Goal: Information Seeking & Learning: Check status

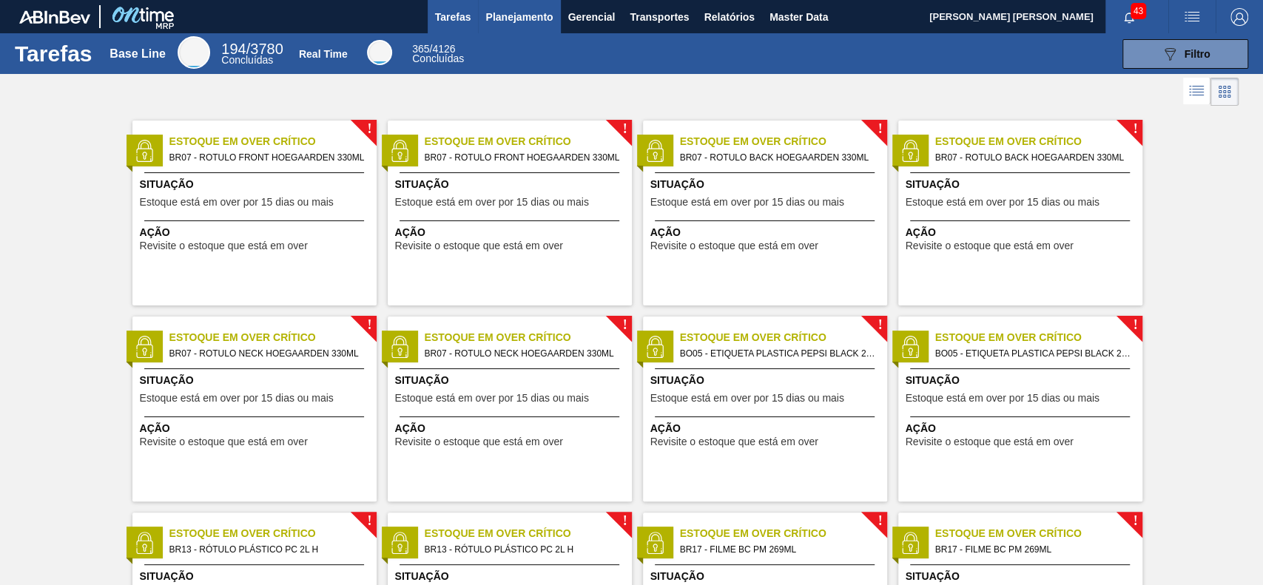
click at [521, 22] on span "Planejamento" at bounding box center [518, 17] width 67 height 18
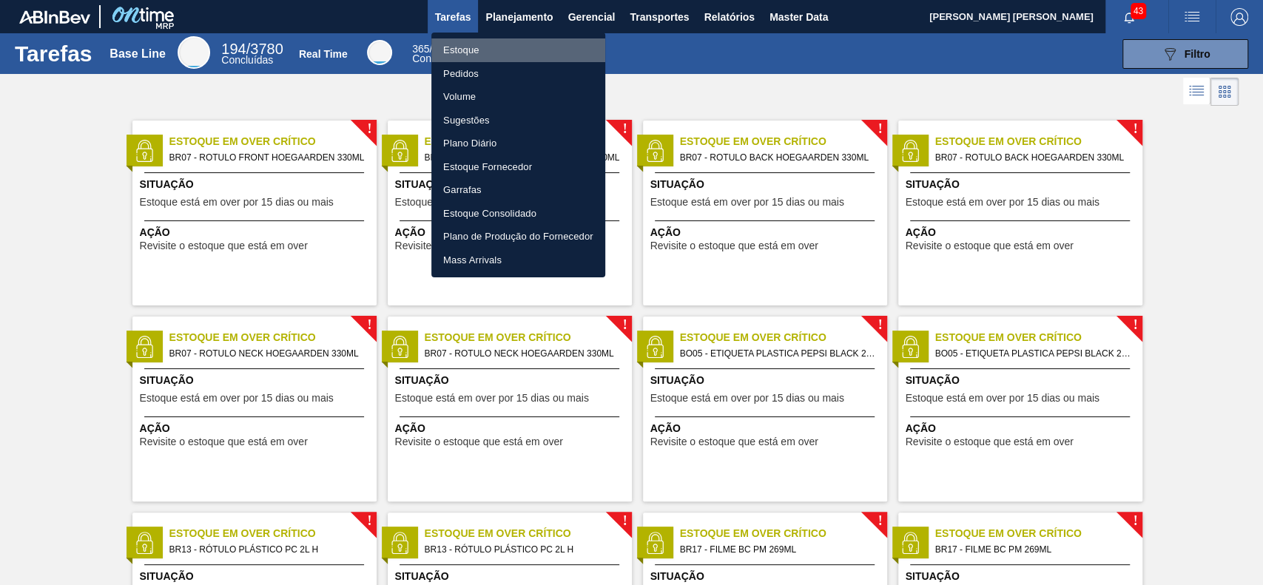
click at [494, 53] on li "Estoque" at bounding box center [518, 50] width 174 height 24
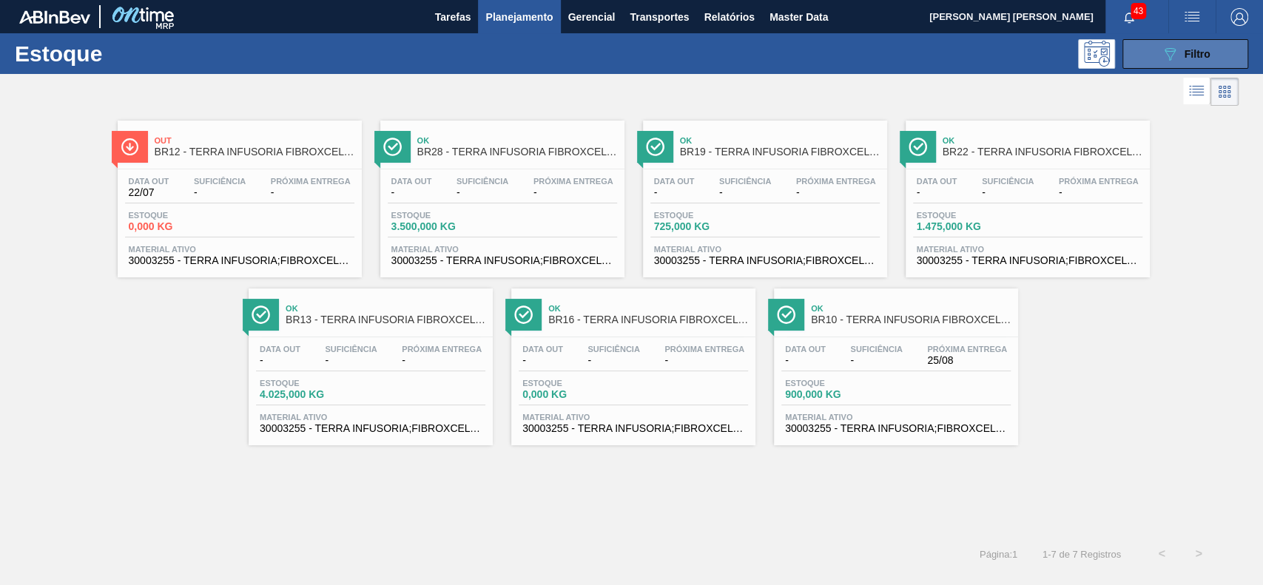
click at [1139, 58] on button "089F7B8B-B2A5-4AFE-B5C0-19BA573D28AC Filtro" at bounding box center [1185, 54] width 126 height 30
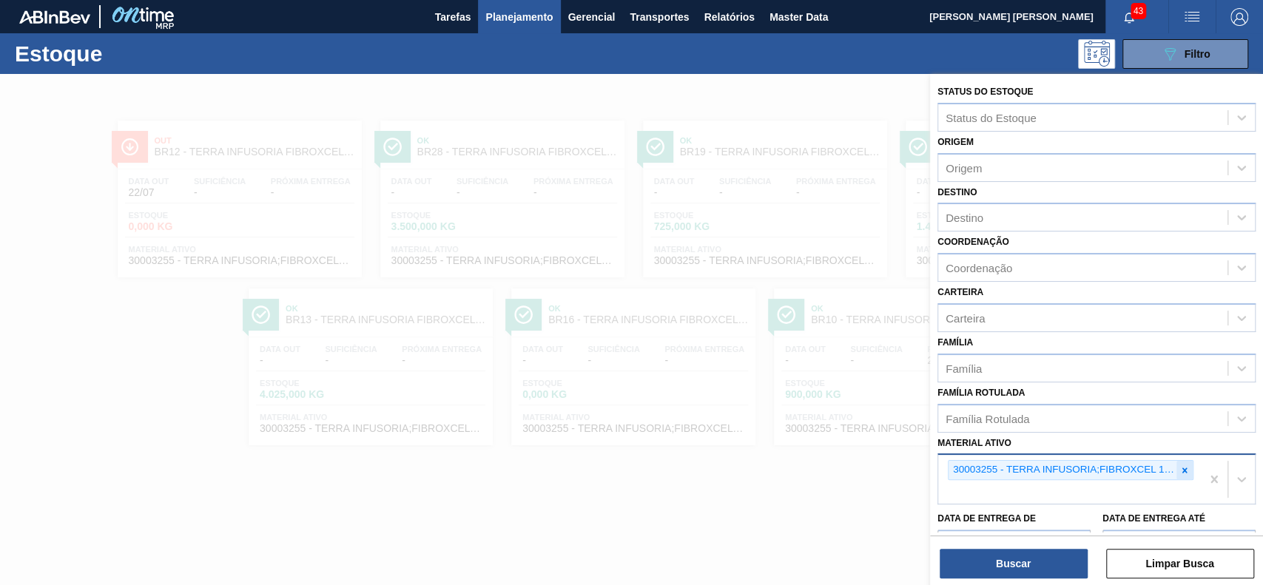
click at [1183, 462] on div at bounding box center [1184, 470] width 16 height 18
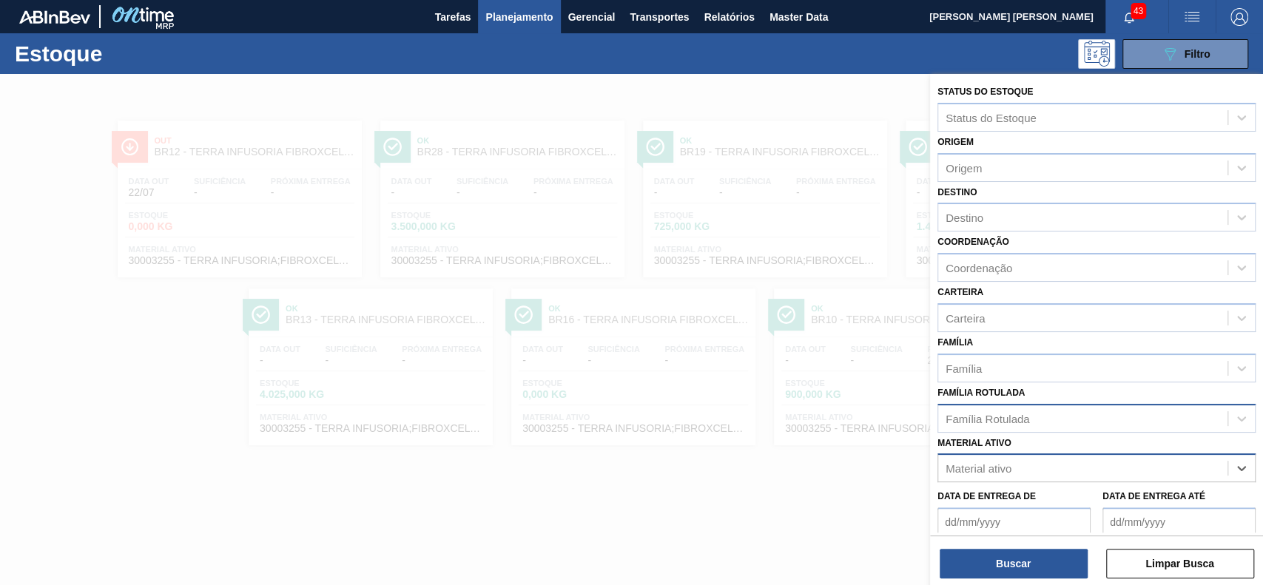
click at [1032, 419] on div "Família Rotulada" at bounding box center [1082, 418] width 289 height 21
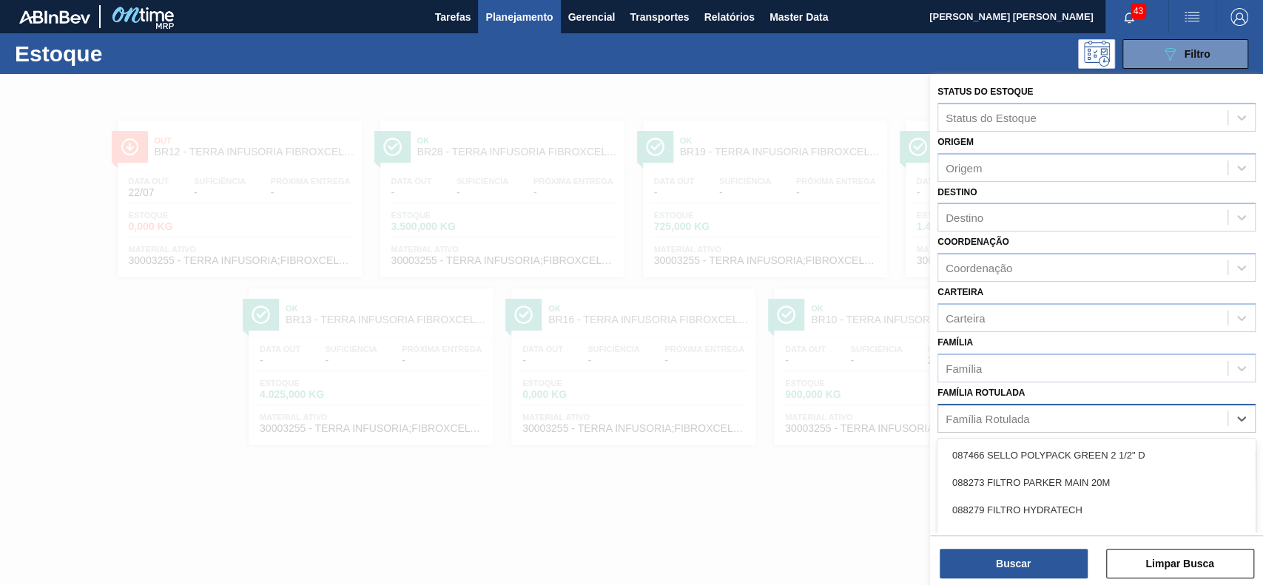
paste Rotulada "LÚPULO SAAZ US"
type Rotulada "LÚPULO SAAZ US"
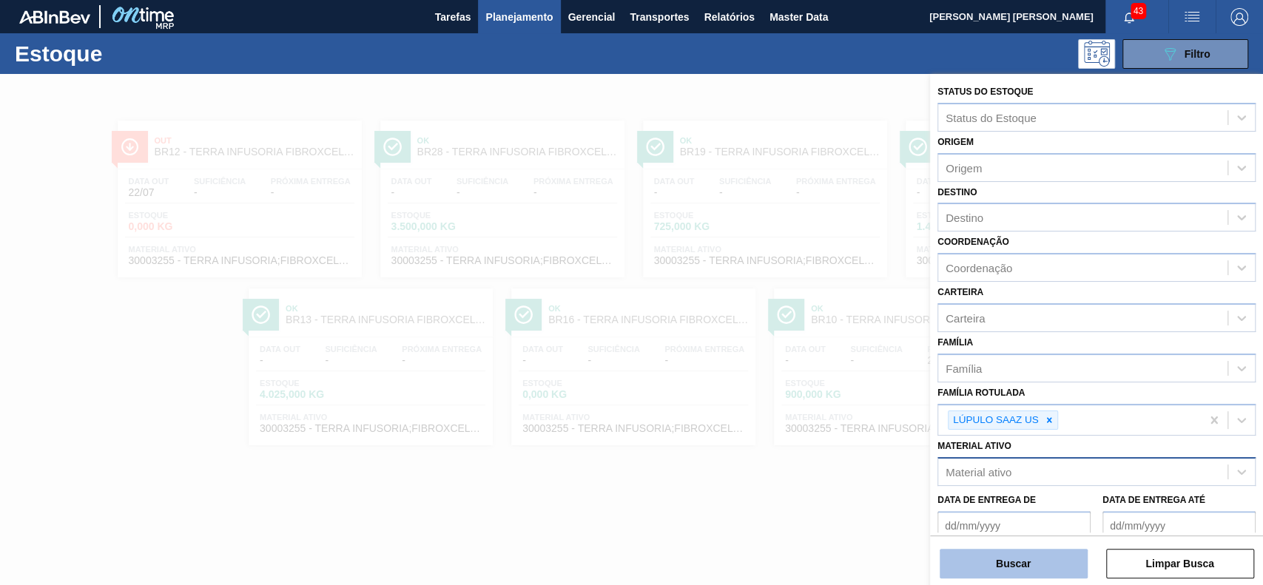
click at [1034, 558] on button "Buscar" at bounding box center [1013, 564] width 148 height 30
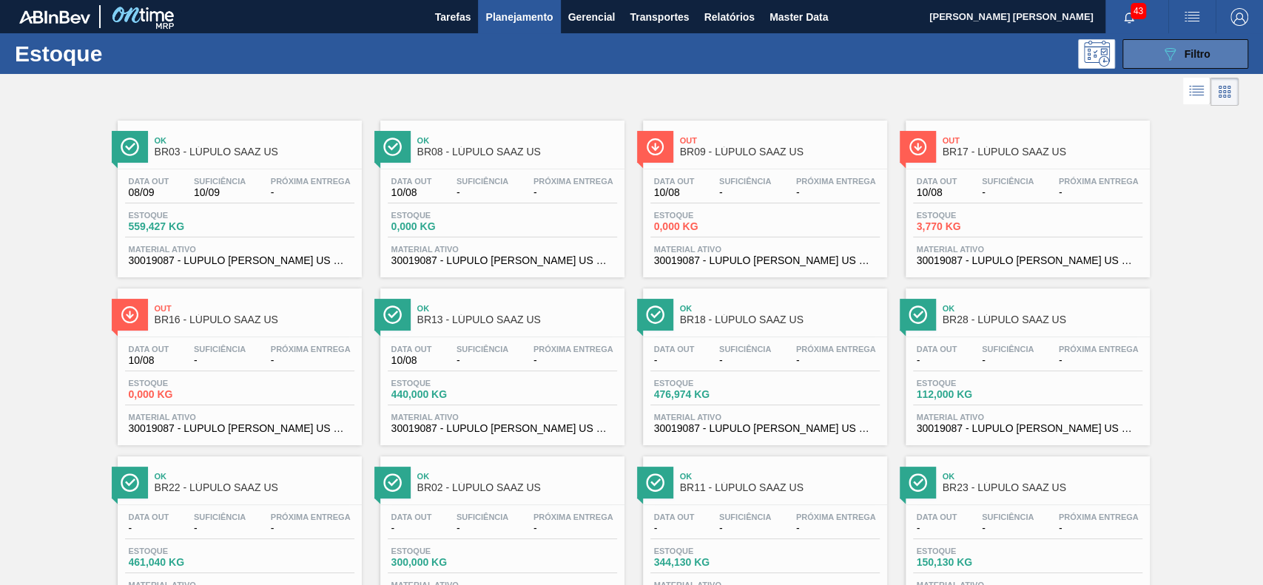
click at [1154, 67] on button "089F7B8B-B2A5-4AFE-B5C0-19BA573D28AC Filtro" at bounding box center [1185, 54] width 126 height 30
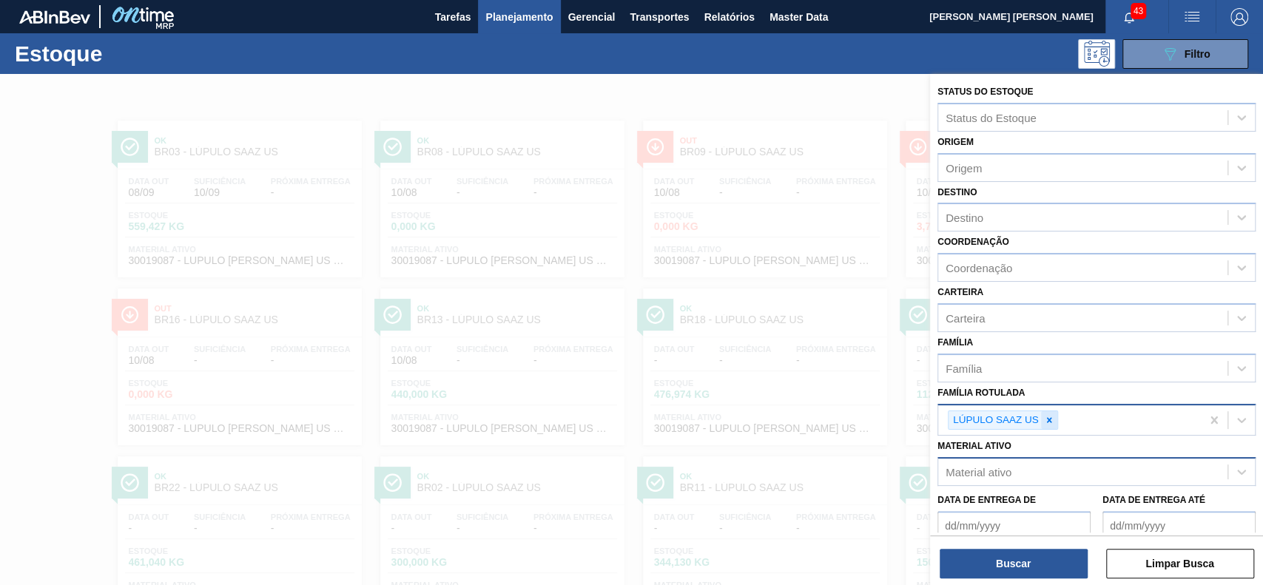
click at [1042, 422] on div at bounding box center [1049, 420] width 16 height 18
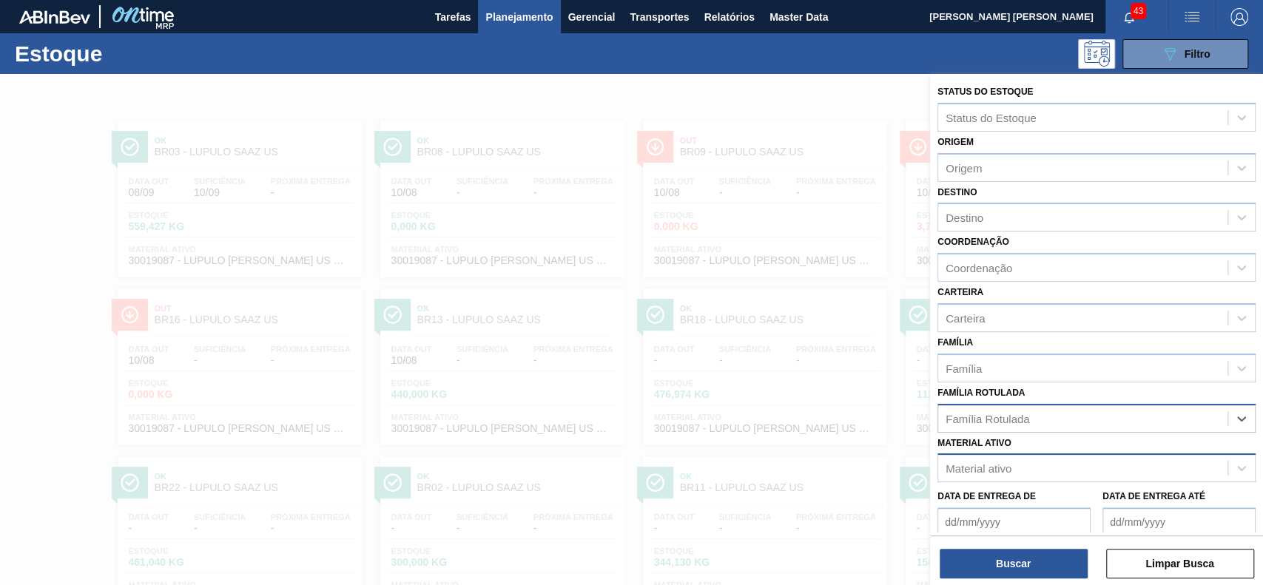
paste Rotulada "LÚPULO PELLET NUGGET"
type Rotulada "LÚPULO PELLET NUGGET"
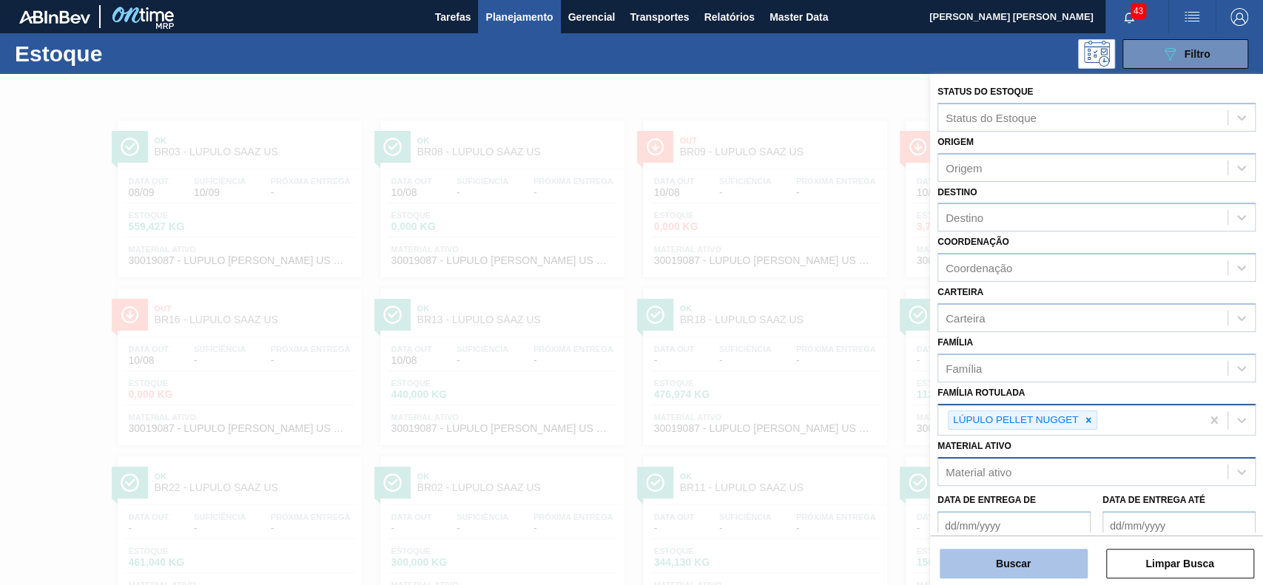
click at [1018, 551] on button "Buscar" at bounding box center [1013, 564] width 148 height 30
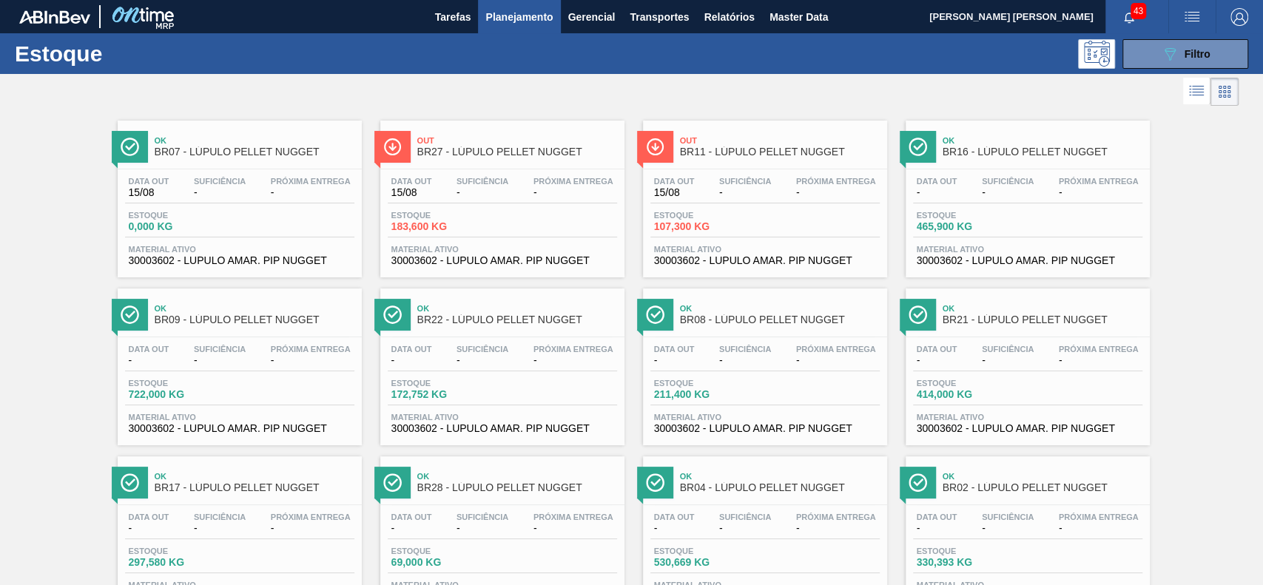
drag, startPoint x: 1178, startPoint y: 53, endPoint x: 1196, endPoint y: 124, distance: 73.4
click at [1178, 53] on div "089F7B8B-B2A5-4AFE-B5C0-19BA573D28AC Filtro" at bounding box center [1186, 54] width 50 height 18
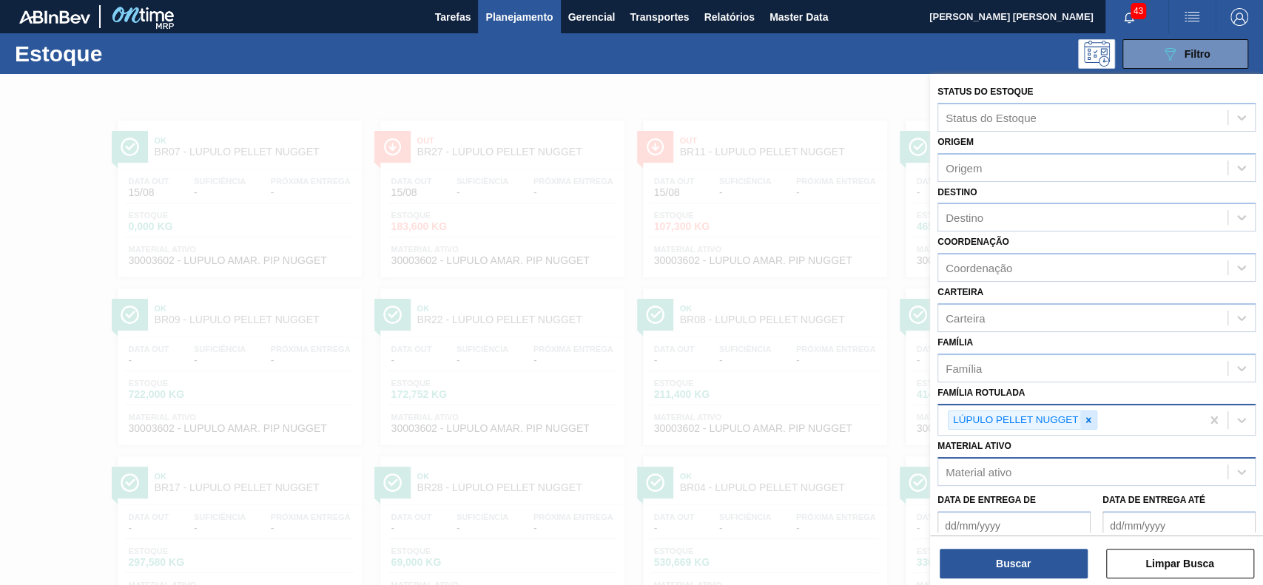
click at [1086, 419] on icon at bounding box center [1088, 419] width 5 height 5
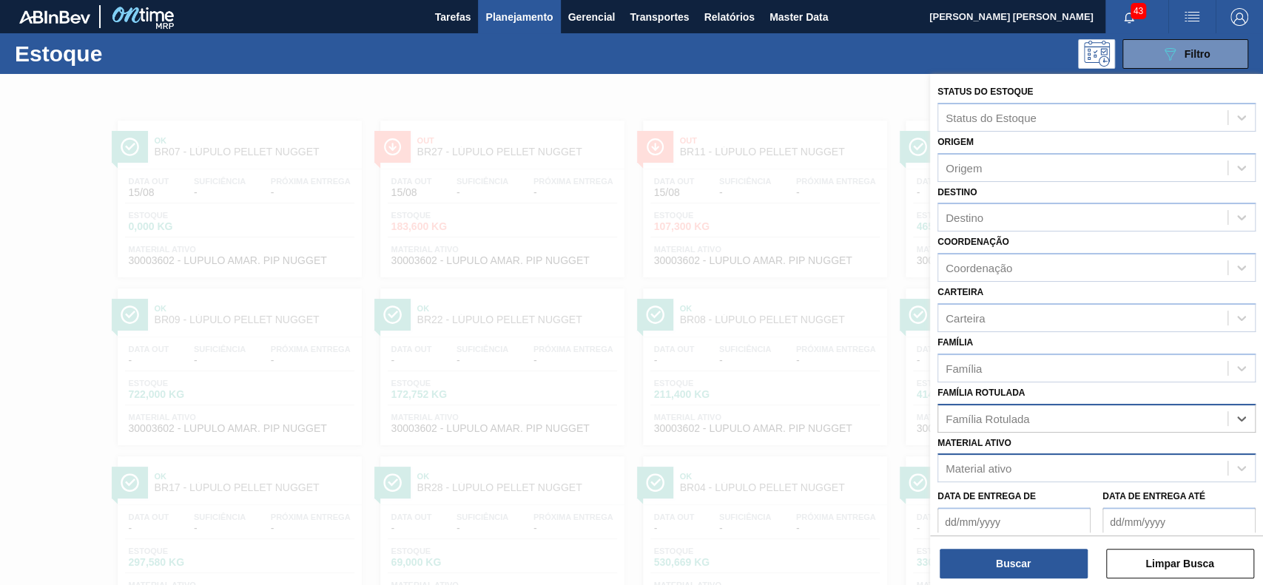
paste Rotulada "LÚPULO [DEMOGRAPHIC_DATA] [PERSON_NAME]"
type Rotulada "LÚPULO [DEMOGRAPHIC_DATA] [PERSON_NAME]"
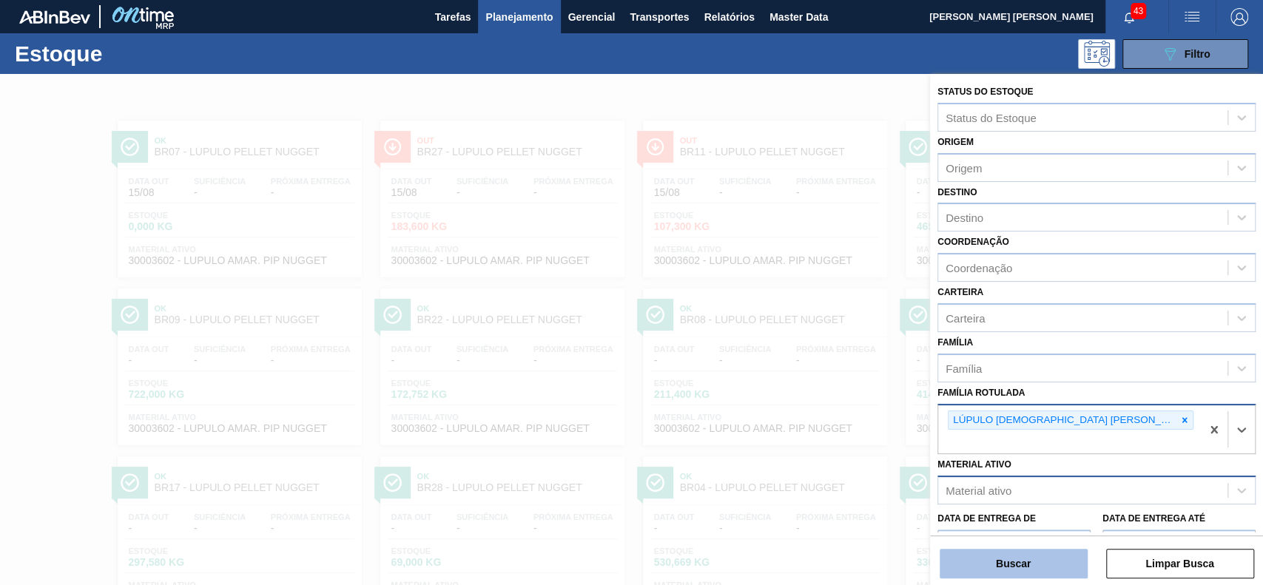
click at [1007, 567] on button "Buscar" at bounding box center [1013, 564] width 148 height 30
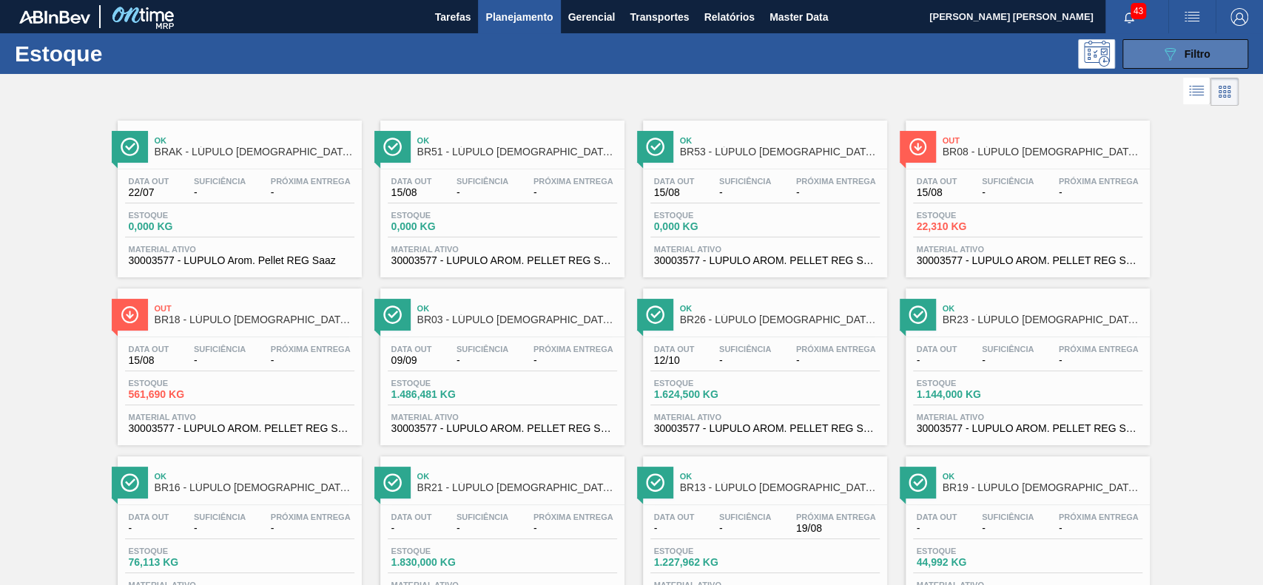
click at [1190, 63] on button "089F7B8B-B2A5-4AFE-B5C0-19BA573D28AC Filtro" at bounding box center [1185, 54] width 126 height 30
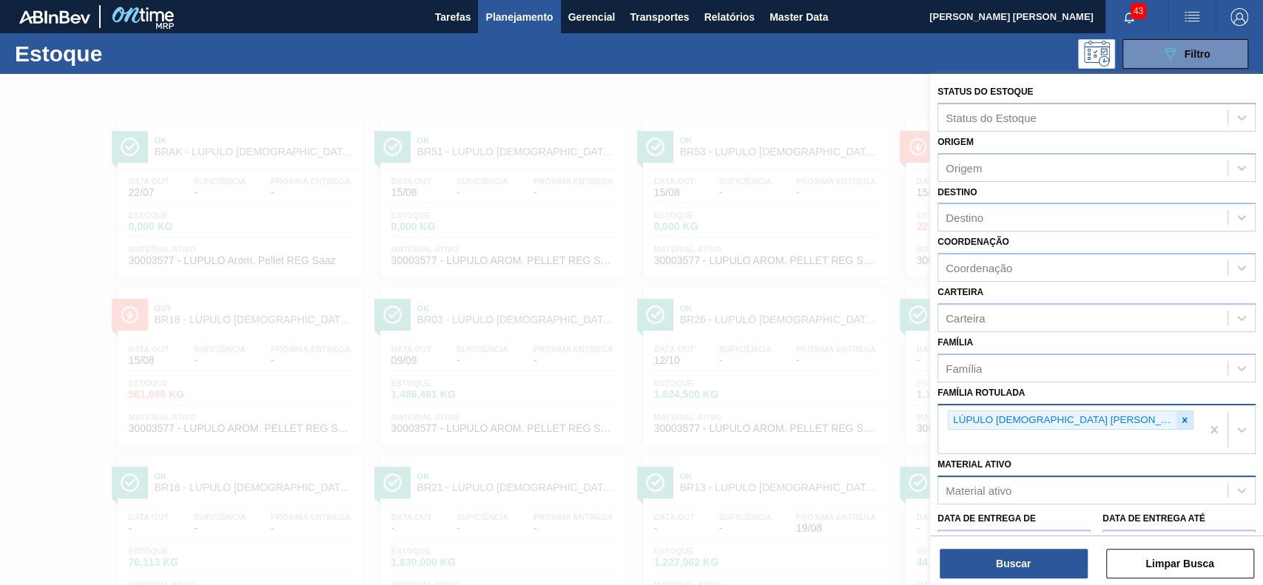
click at [1179, 422] on icon at bounding box center [1184, 420] width 10 height 10
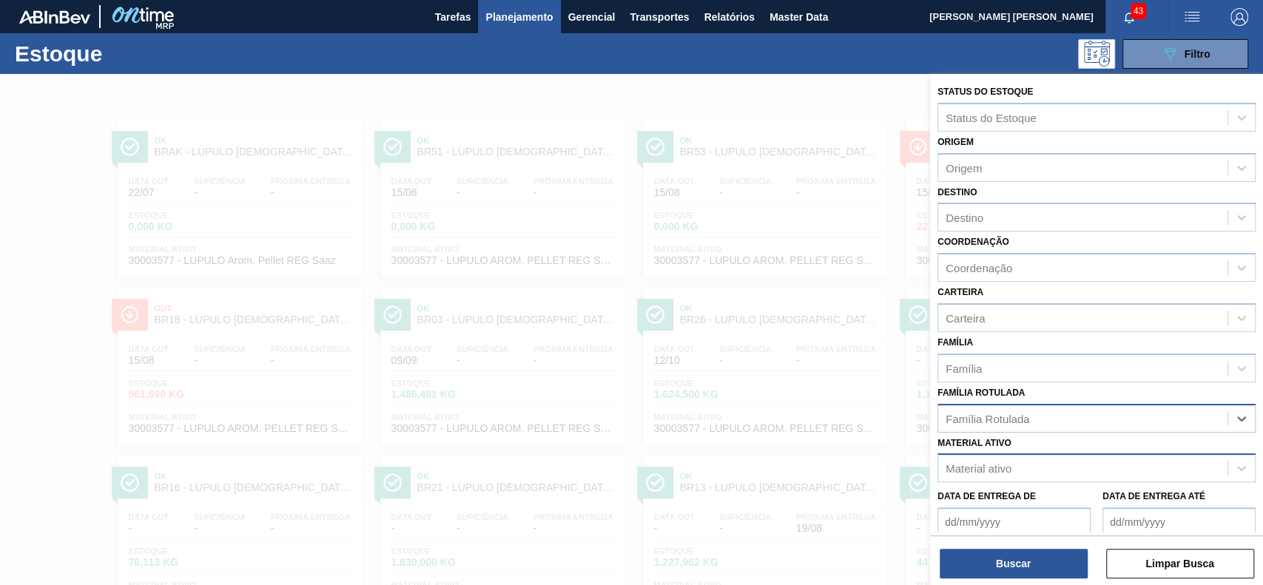
paste Rotulada "LÚPULO AMARGOR TETRA ISO EXTRATO"
type Rotulada "LÚPULO AMARGOR TETRA ISO EXTRATO"
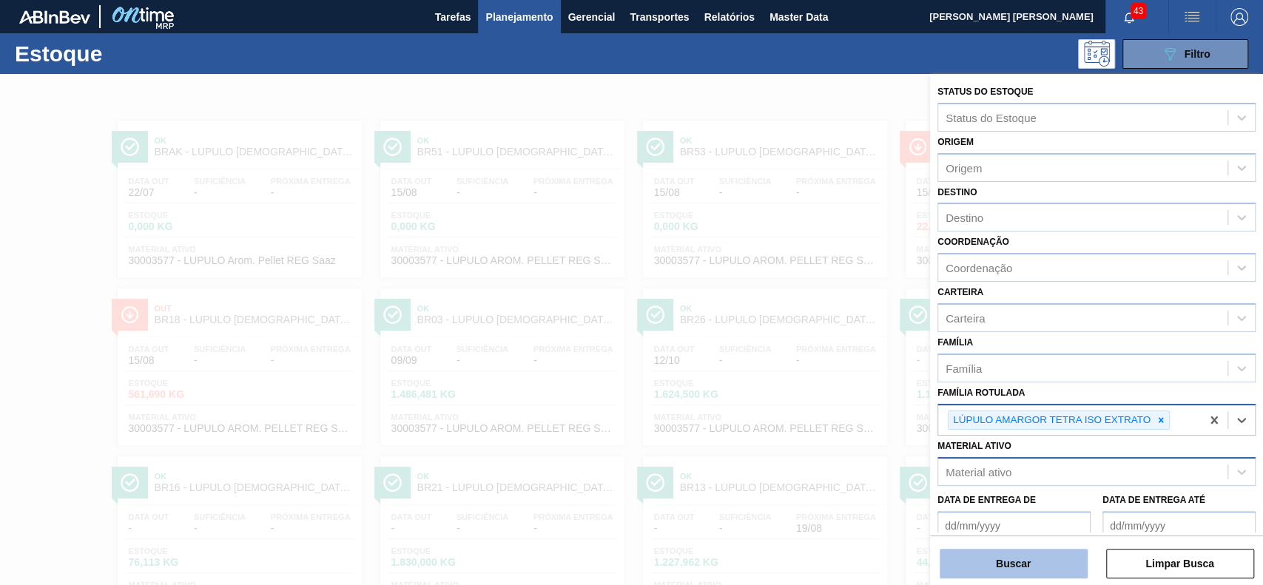
click at [1036, 553] on button "Buscar" at bounding box center [1013, 564] width 148 height 30
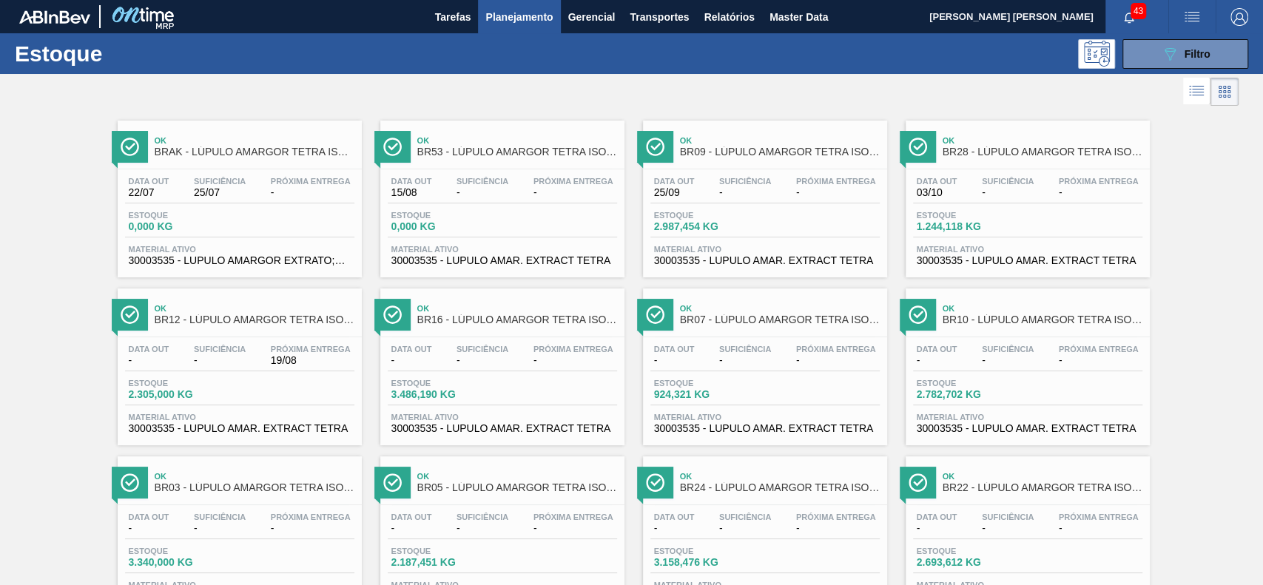
drag, startPoint x: 1172, startPoint y: 58, endPoint x: 1167, endPoint y: 98, distance: 40.2
click at [1171, 58] on icon "089F7B8B-B2A5-4AFE-B5C0-19BA573D28AC" at bounding box center [1170, 54] width 18 height 18
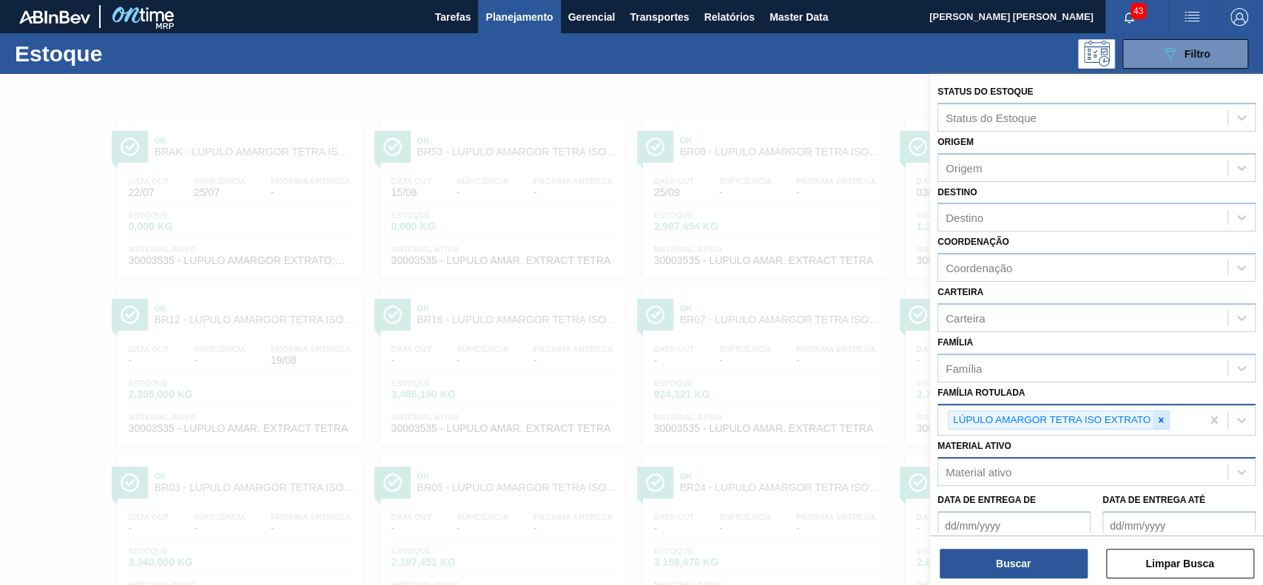
click at [1165, 416] on icon at bounding box center [1160, 420] width 10 height 10
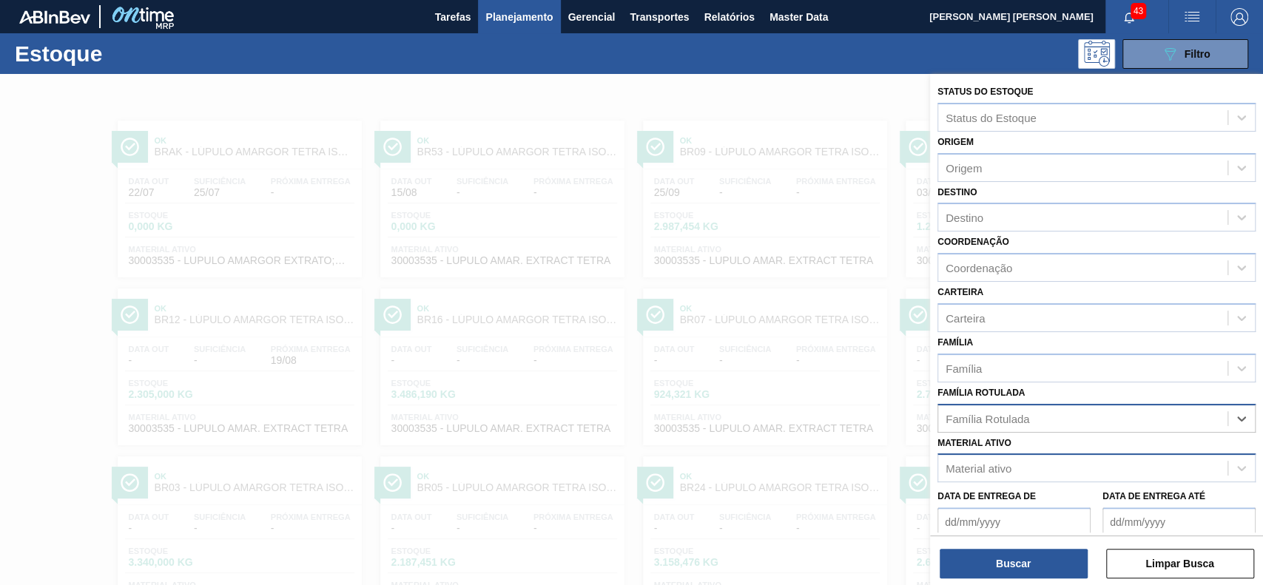
paste Rotulada "LÚPULO PELLETS HERCULES"
type Rotulada "LÚPULO PELLETS HERCULES"
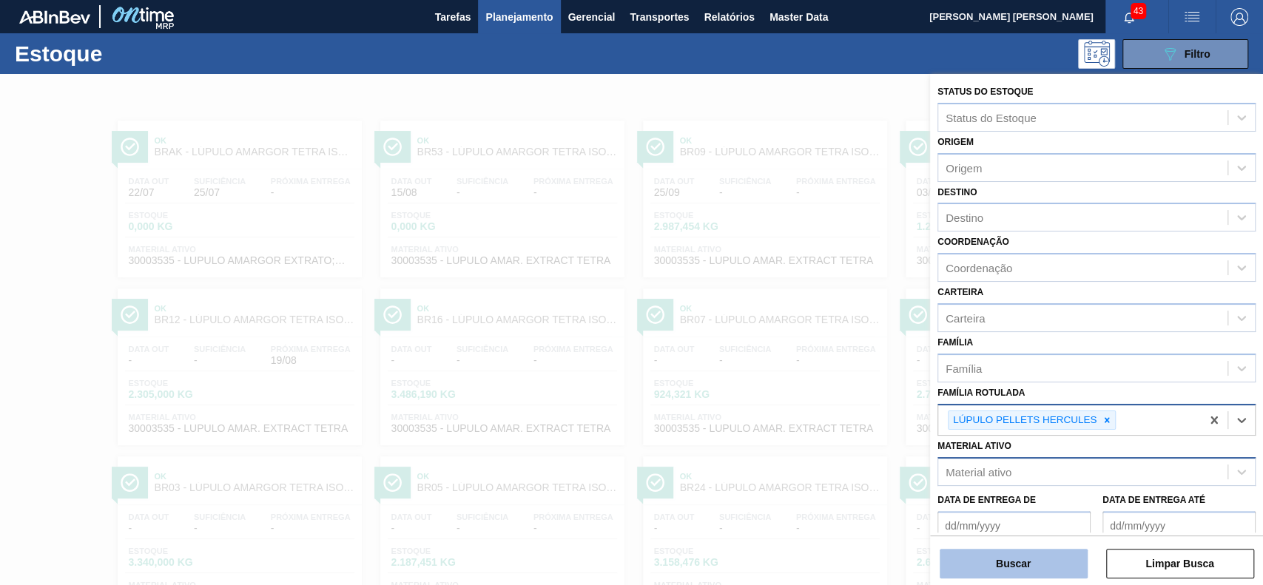
click at [975, 573] on button "Buscar" at bounding box center [1013, 564] width 148 height 30
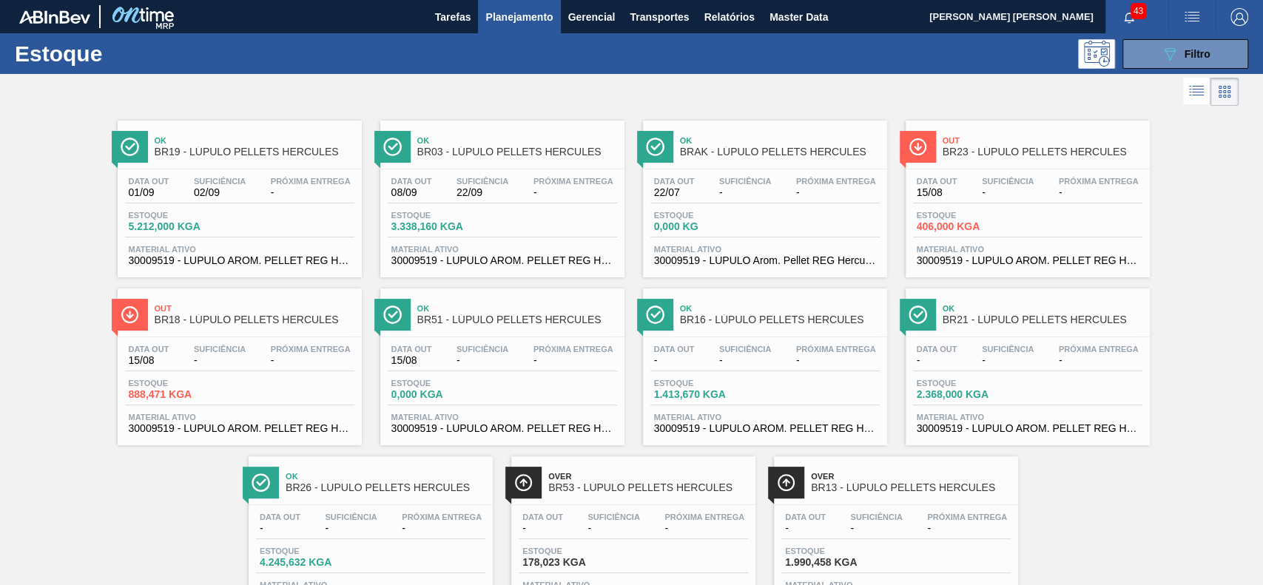
drag, startPoint x: 1158, startPoint y: 48, endPoint x: 1166, endPoint y: 109, distance: 61.8
click at [1161, 48] on icon "089F7B8B-B2A5-4AFE-B5C0-19BA573D28AC" at bounding box center [1170, 54] width 18 height 18
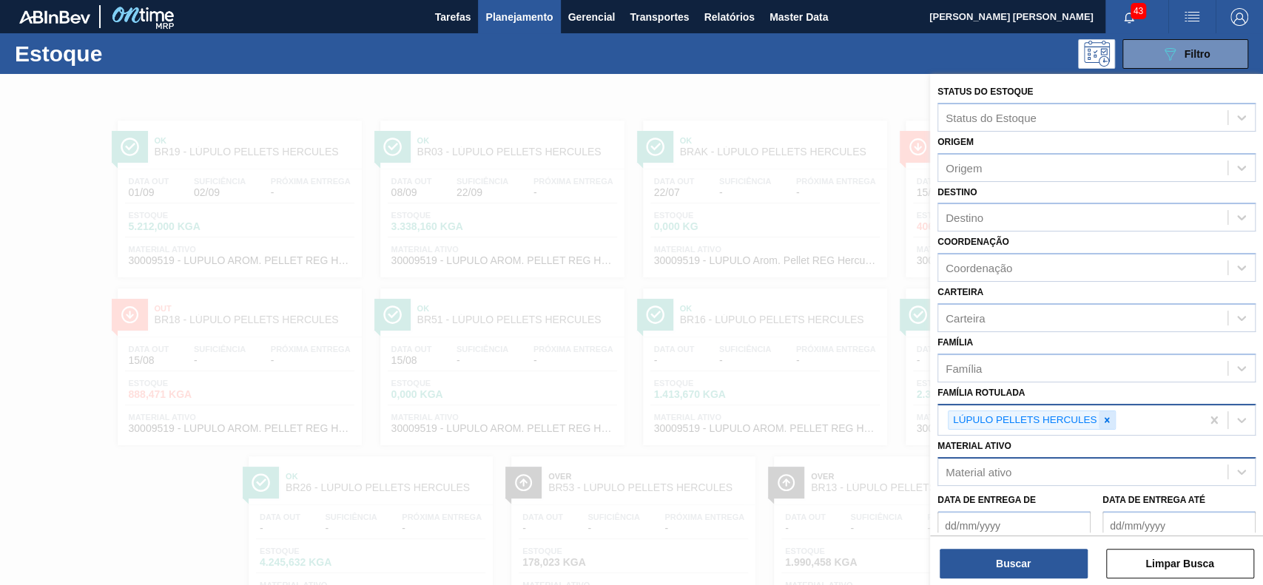
click at [1107, 411] on div at bounding box center [1106, 420] width 16 height 18
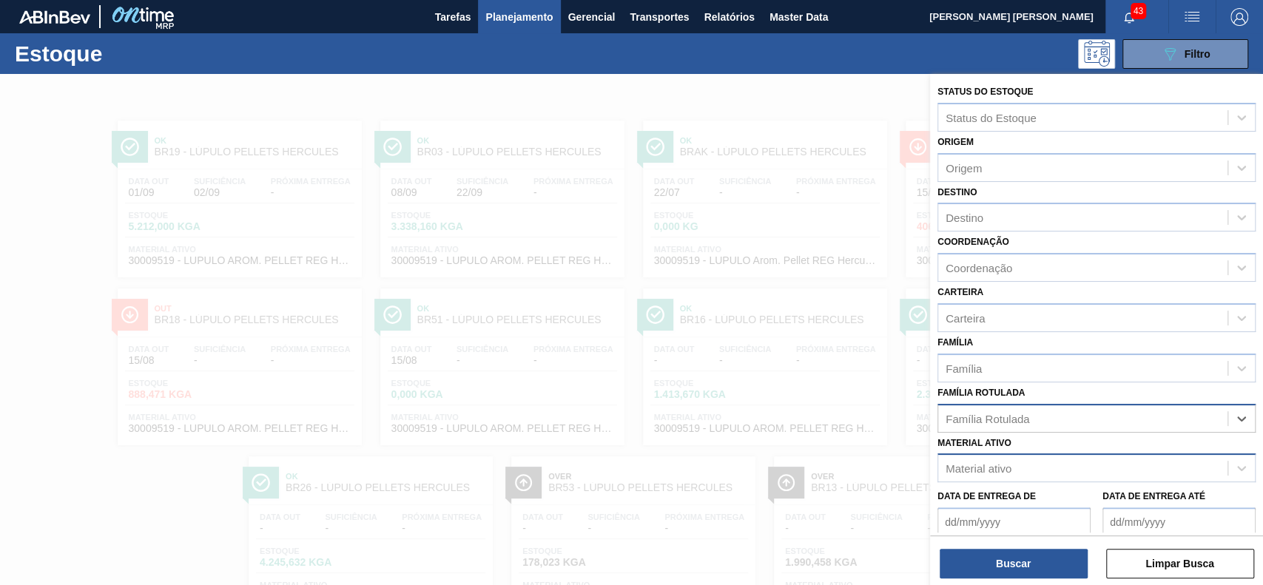
click at [1072, 423] on div "Família Rotulada" at bounding box center [1082, 418] width 289 height 21
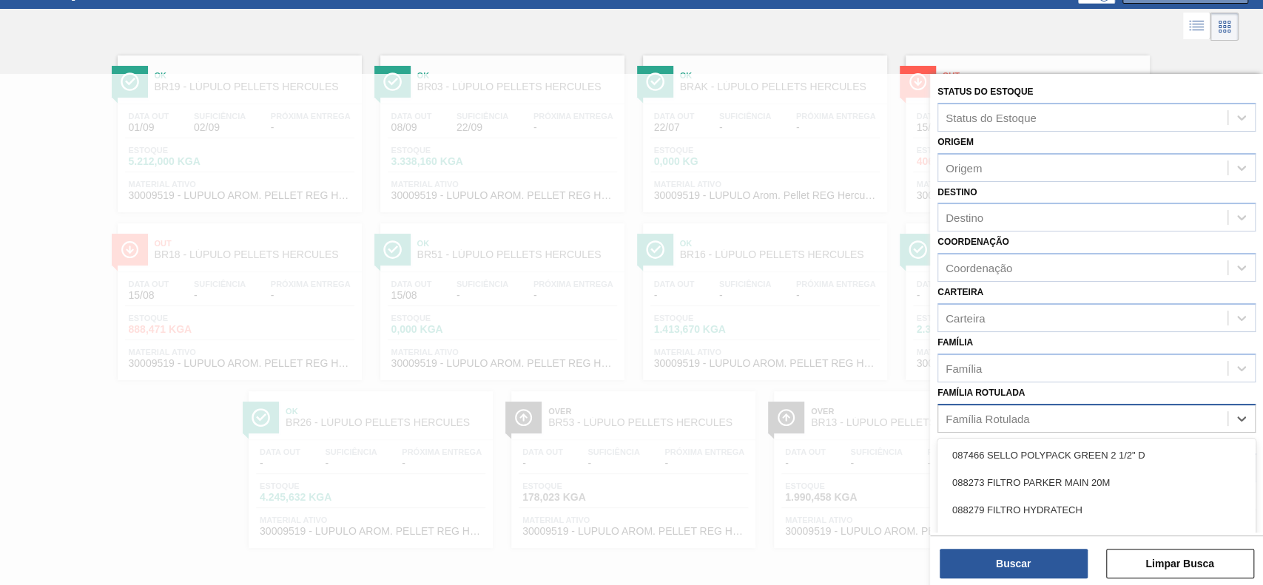
paste Rotulada "LÚPULO AMARGOR ZEUS ISO T90"
type Rotulada "LÚPULO AMARGOR ZEUS ISO T90"
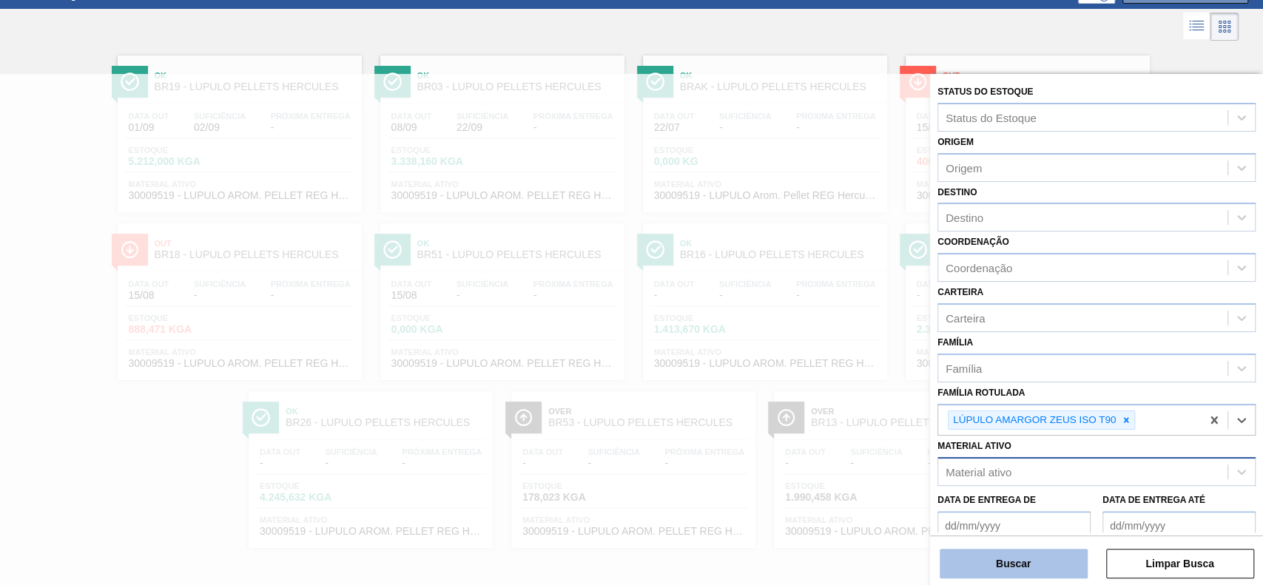
click at [1045, 570] on button "Buscar" at bounding box center [1013, 564] width 148 height 30
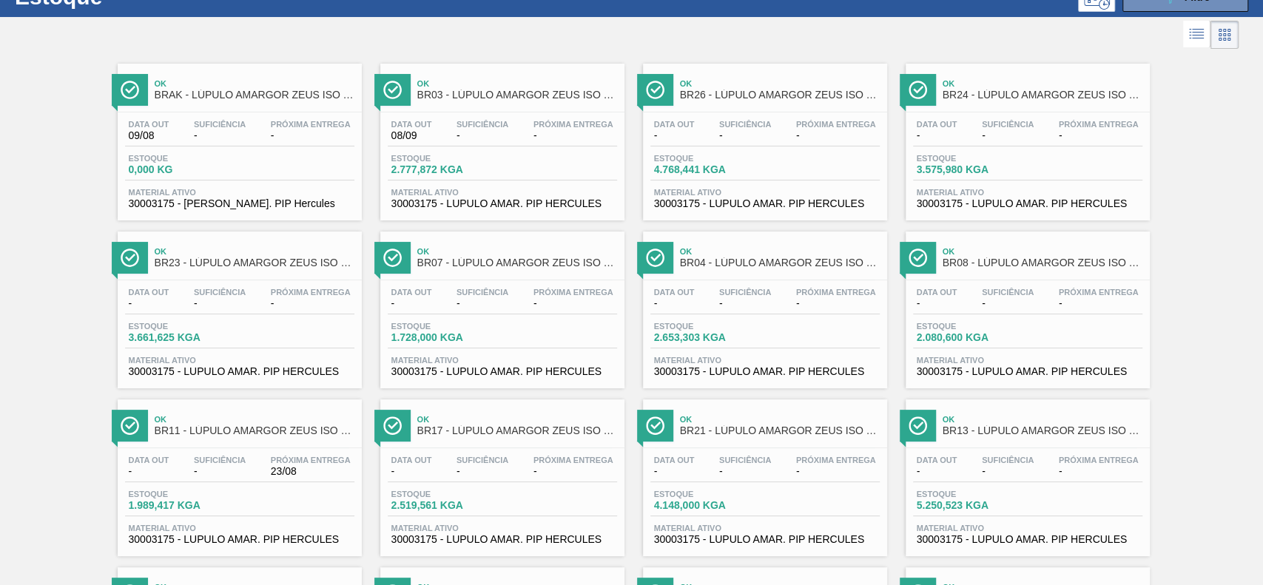
scroll to position [0, 0]
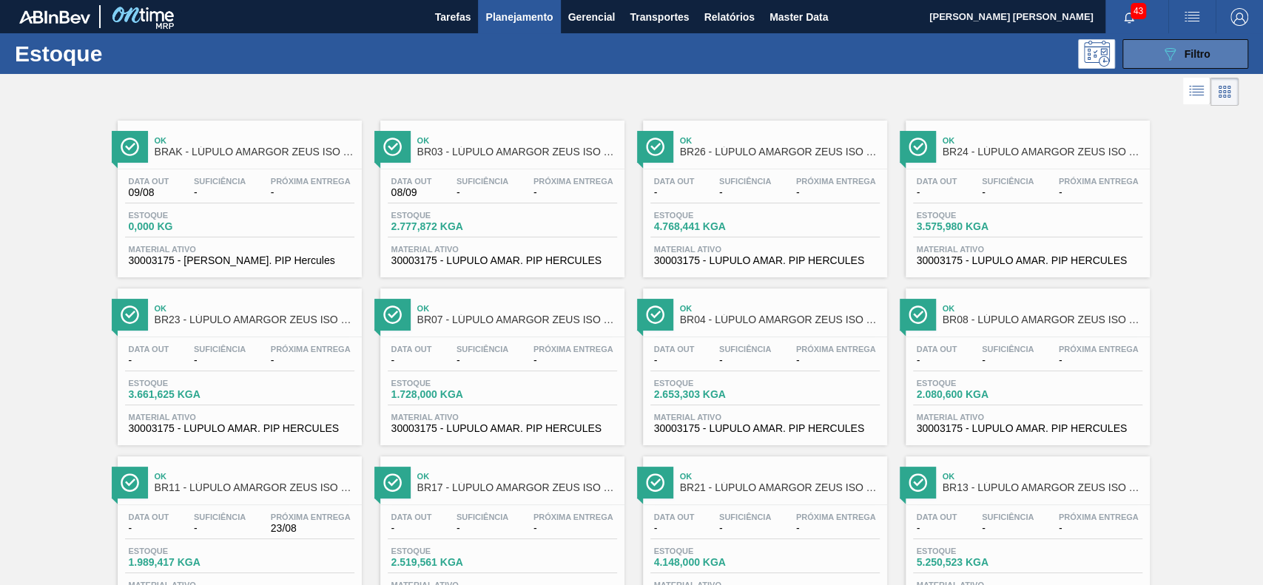
click at [1161, 68] on button "089F7B8B-B2A5-4AFE-B5C0-19BA573D28AC Filtro" at bounding box center [1185, 54] width 126 height 30
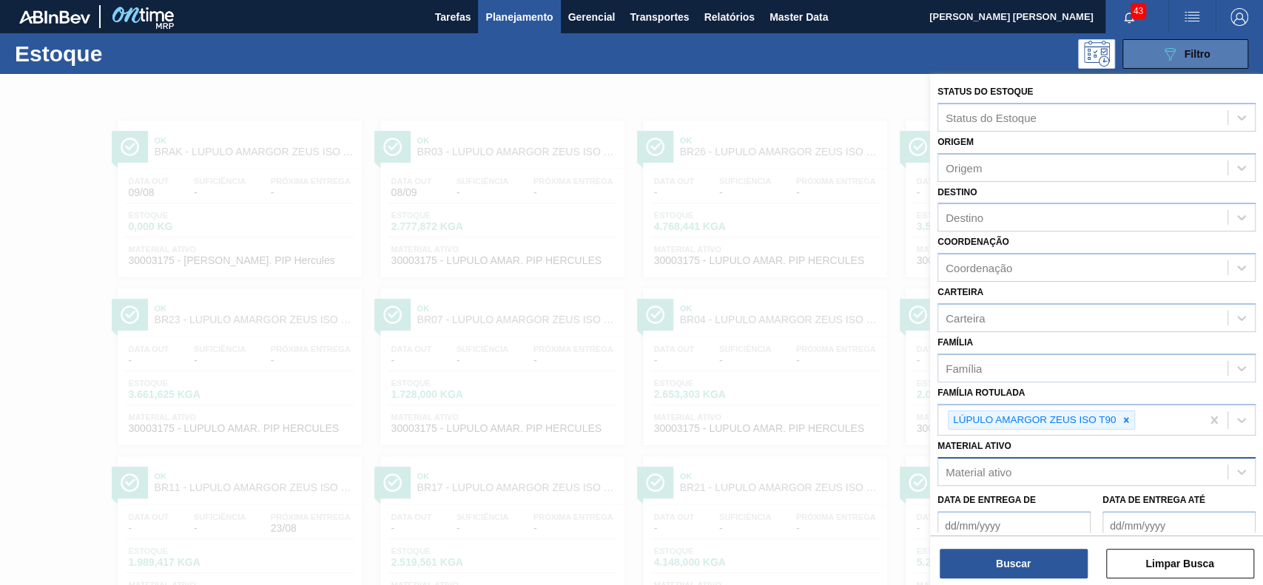
click at [1161, 66] on button "089F7B8B-B2A5-4AFE-B5C0-19BA573D28AC Filtro" at bounding box center [1185, 54] width 126 height 30
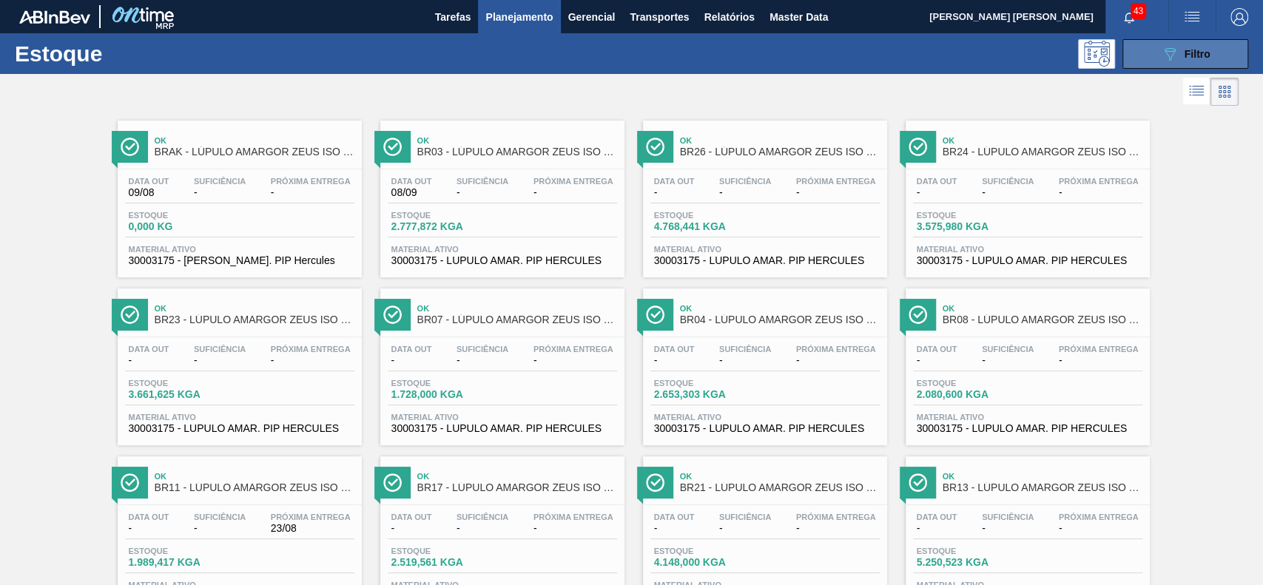
drag, startPoint x: 1131, startPoint y: 53, endPoint x: 1135, endPoint y: 61, distance: 8.9
click at [1132, 53] on button "089F7B8B-B2A5-4AFE-B5C0-19BA573D28AC Filtro" at bounding box center [1185, 54] width 126 height 30
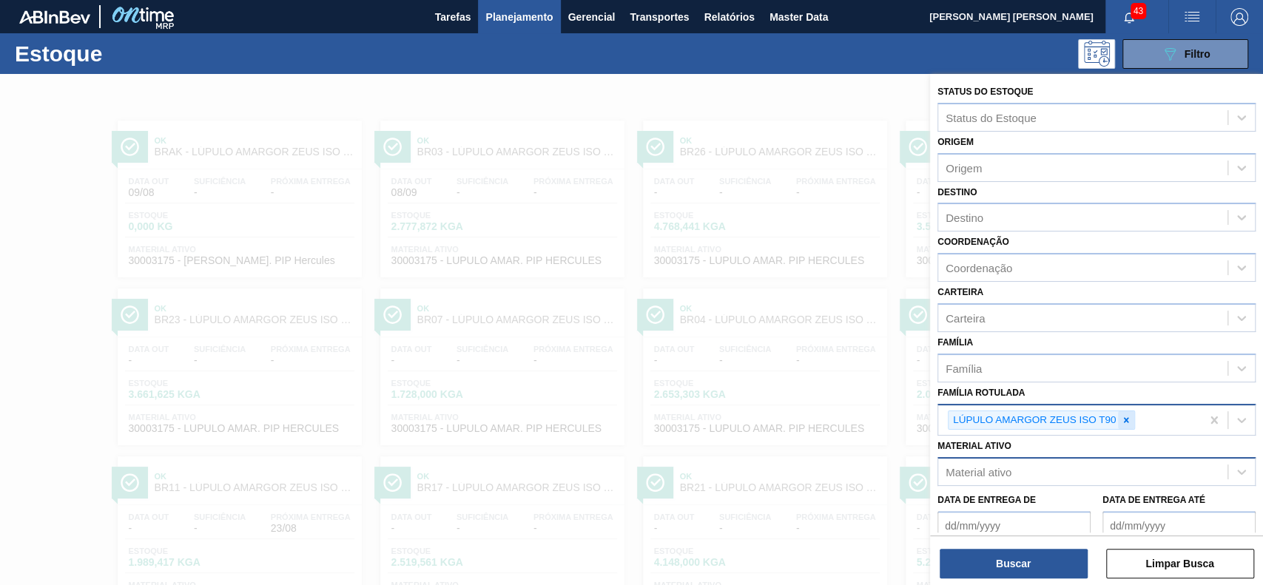
click at [1126, 416] on icon at bounding box center [1126, 420] width 10 height 10
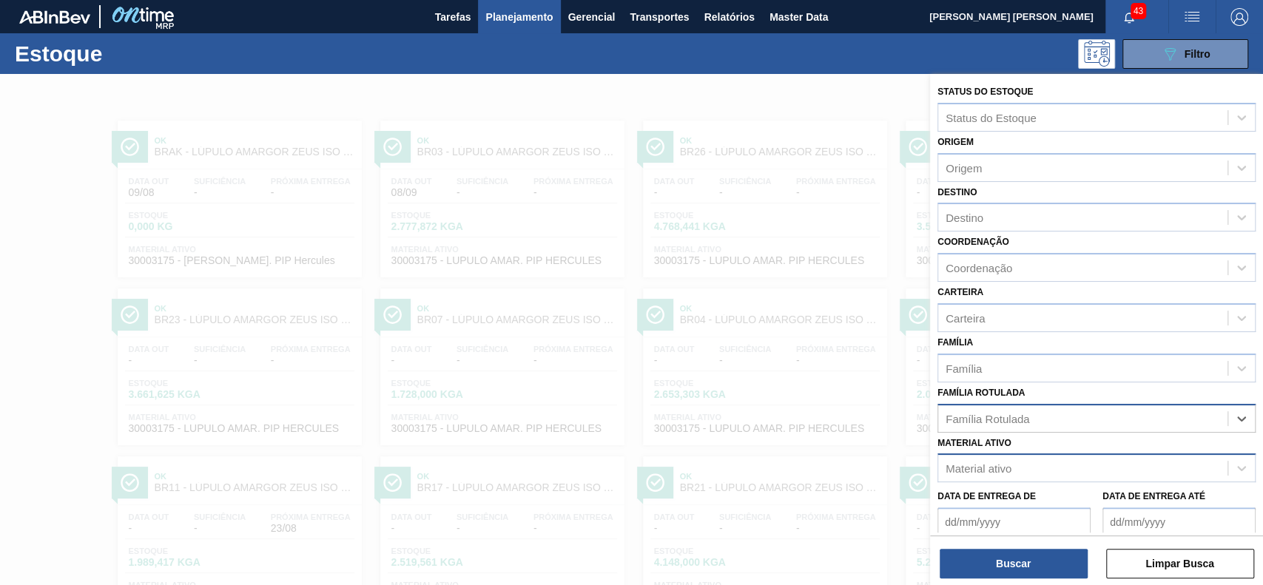
paste Rotulada "LÚPULO AROMA HALLERTAU TRADITION T-90"
type Rotulada "LÚPULO AROMA HALLERTAU TRADITION T-90"
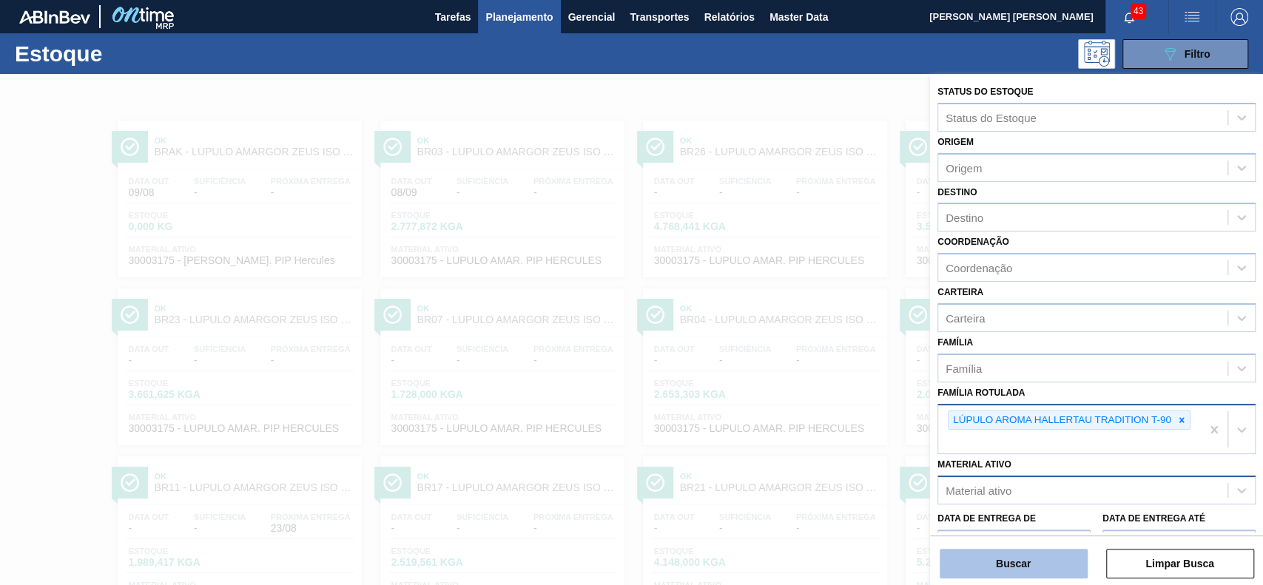
click at [1013, 553] on button "Buscar" at bounding box center [1013, 564] width 148 height 30
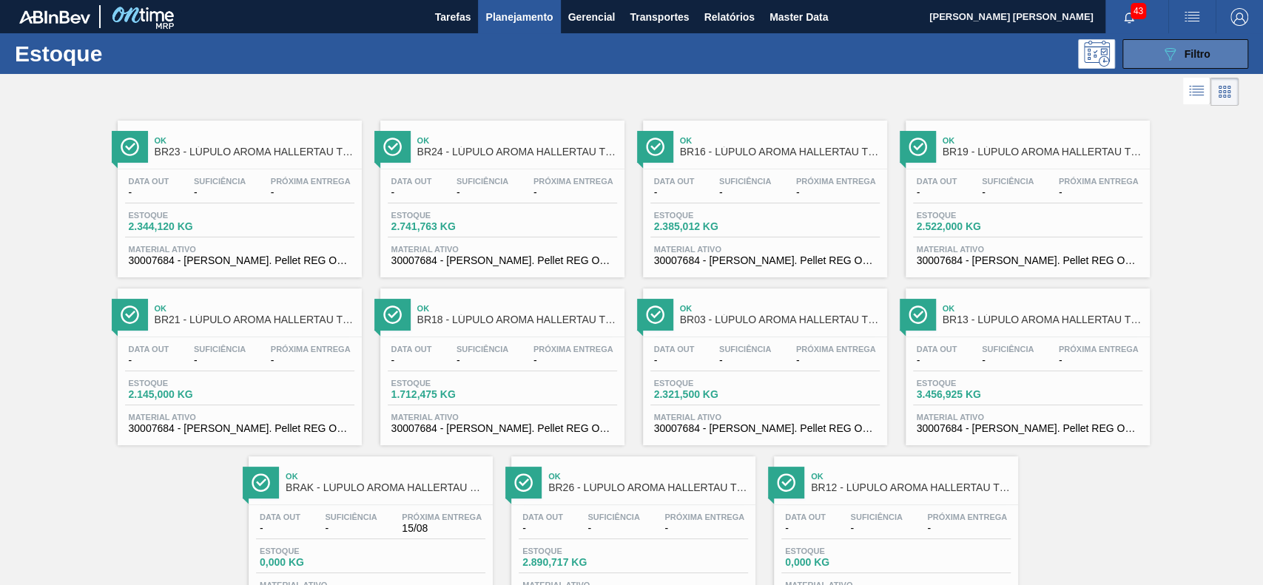
click at [1151, 59] on button "089F7B8B-B2A5-4AFE-B5C0-19BA573D28AC Filtro" at bounding box center [1185, 54] width 126 height 30
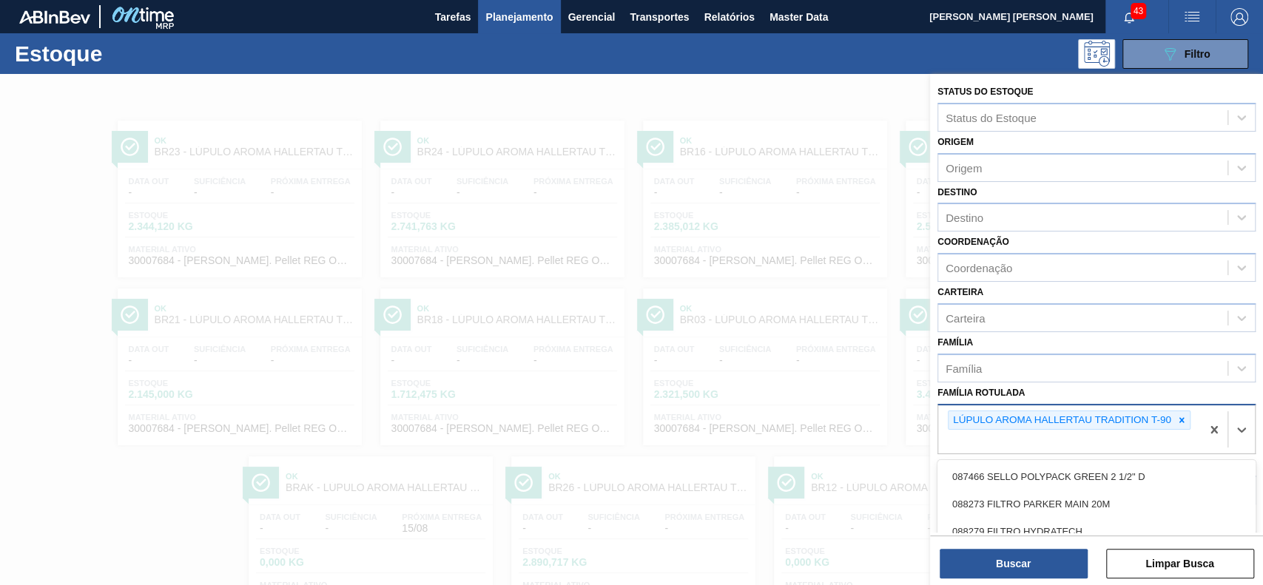
click at [1189, 423] on div "LÚPULO AROMA HALLERTAU TRADITION T-90" at bounding box center [1069, 429] width 263 height 49
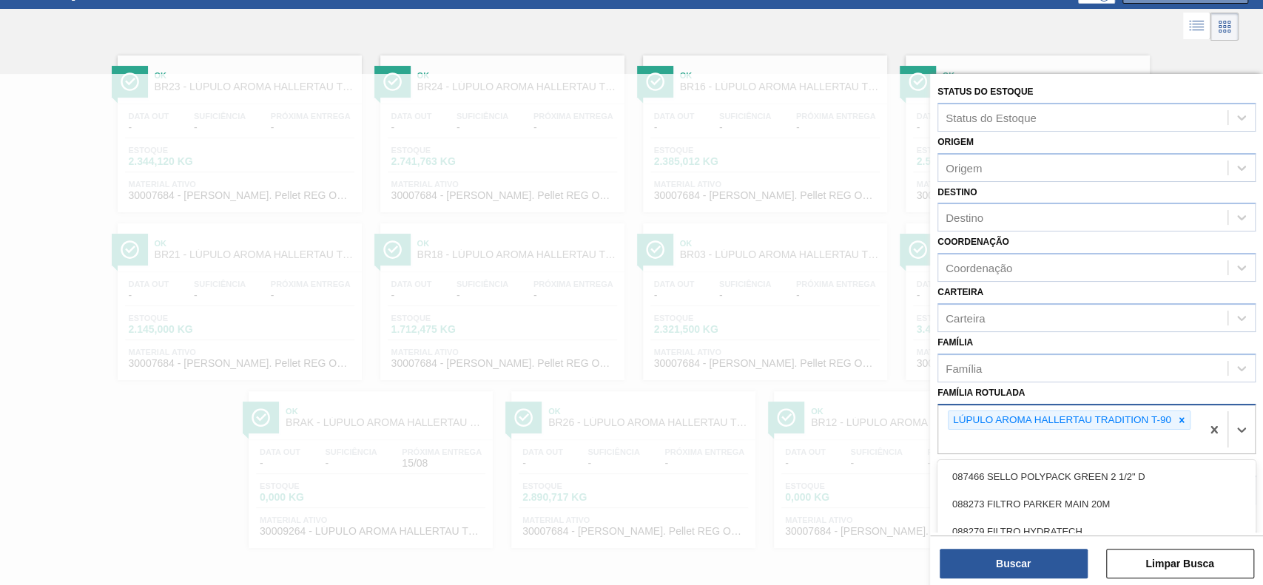
click at [1177, 428] on div "LÚPULO AROMA HALLERTAU TRADITION T-90" at bounding box center [1069, 429] width 263 height 49
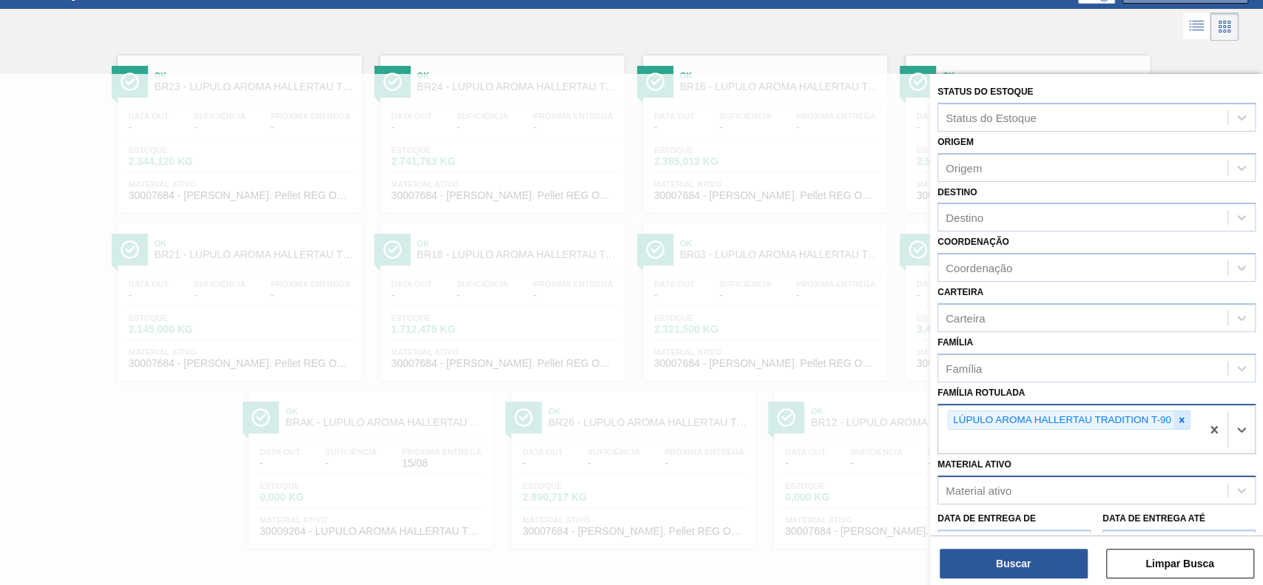
click at [1180, 420] on icon at bounding box center [1181, 420] width 10 height 10
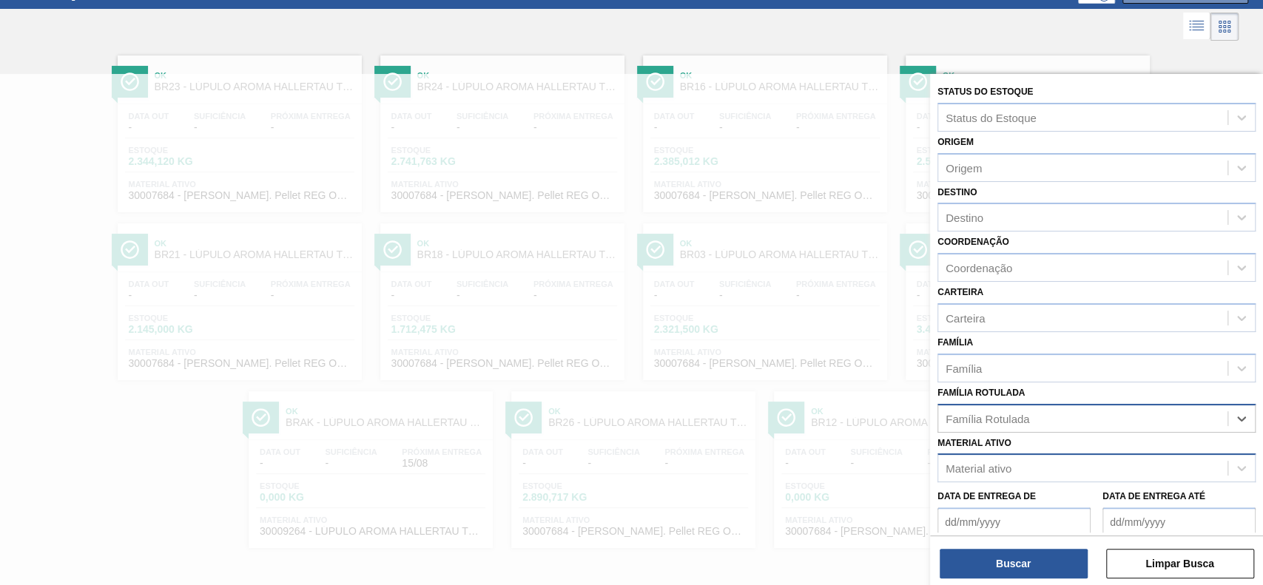
paste Rotulada "LÚPULO AMARGOR EXTRATO LSKE NUGGET"
type Rotulada "LÚPULO AMARGOR EXTRATO LSKE NUGGET"
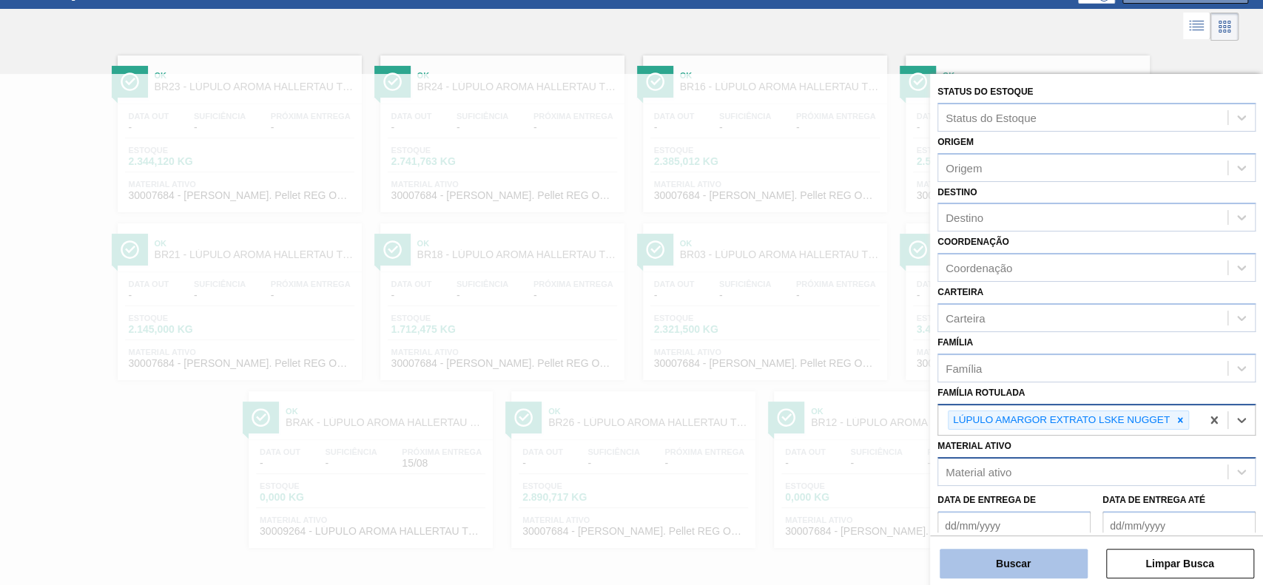
click at [1024, 564] on button "Buscar" at bounding box center [1013, 564] width 148 height 30
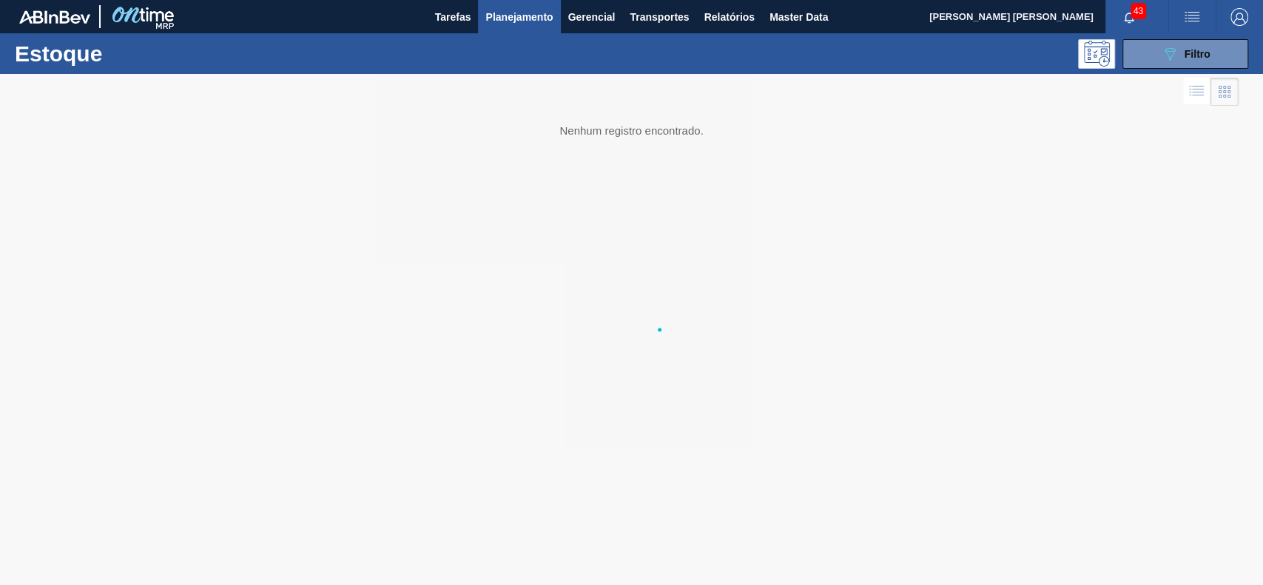
scroll to position [0, 0]
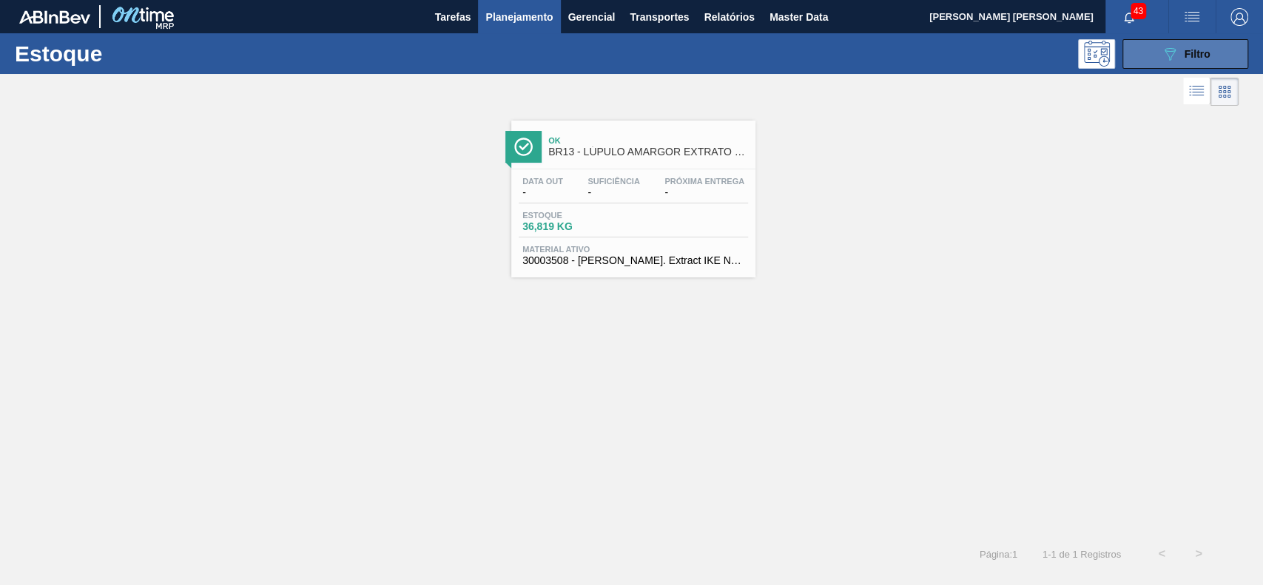
click at [1187, 55] on span "Filtro" at bounding box center [1197, 54] width 26 height 12
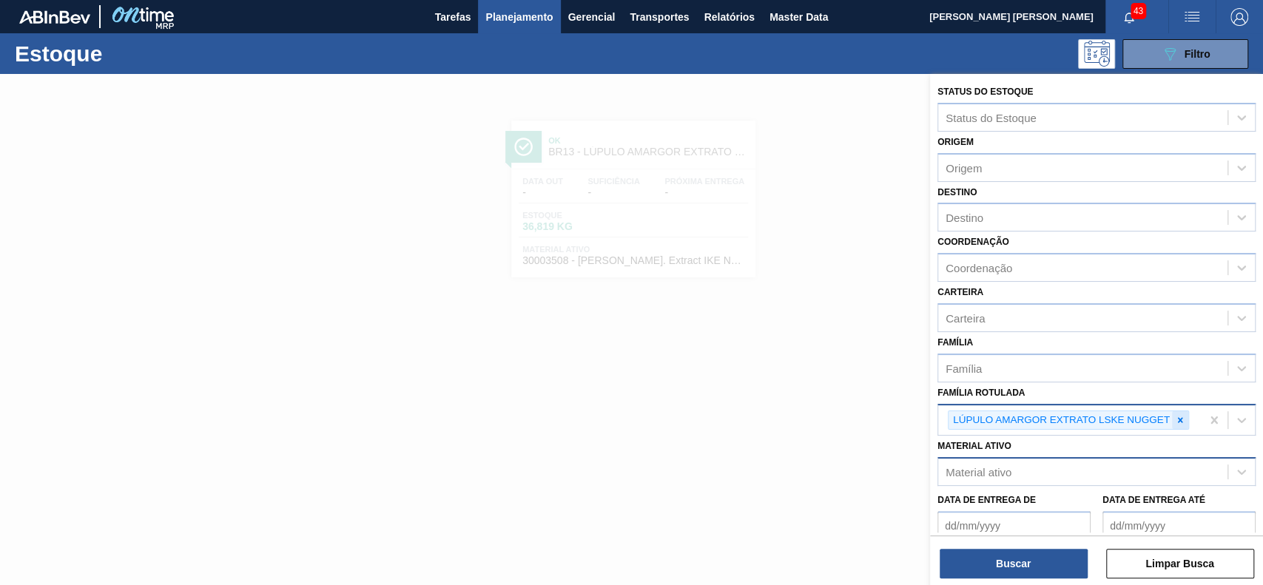
click at [1175, 416] on icon at bounding box center [1180, 420] width 10 height 10
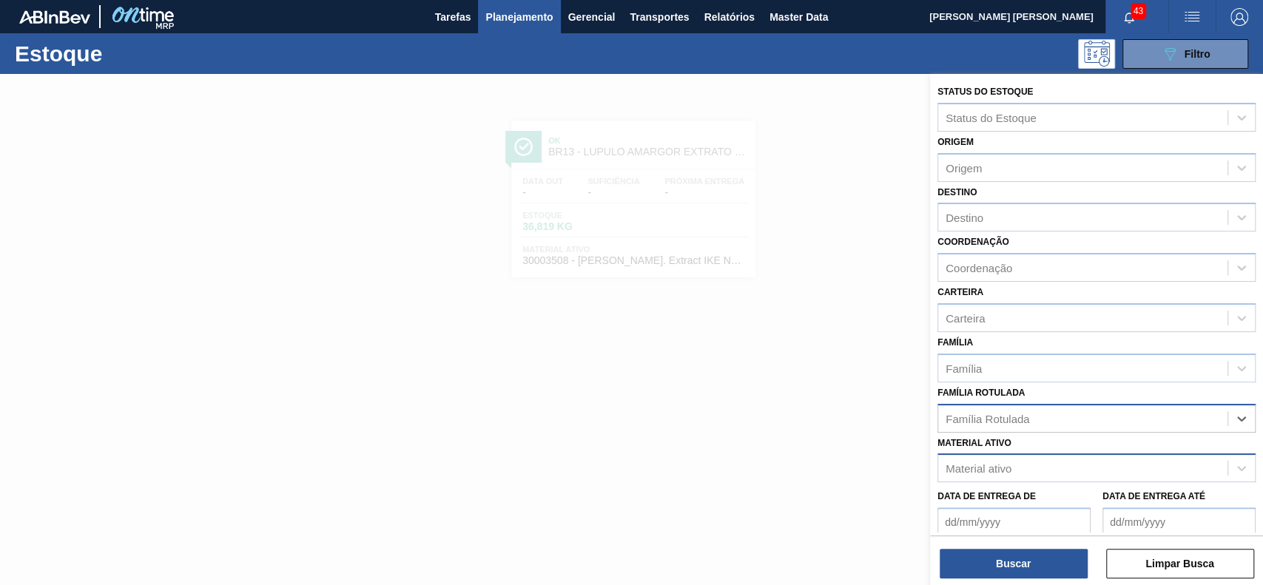
paste Rotulada "LÚPULO PELLETS HERCULES"
type Rotulada "LÚPULO PELLETS HERCULES"
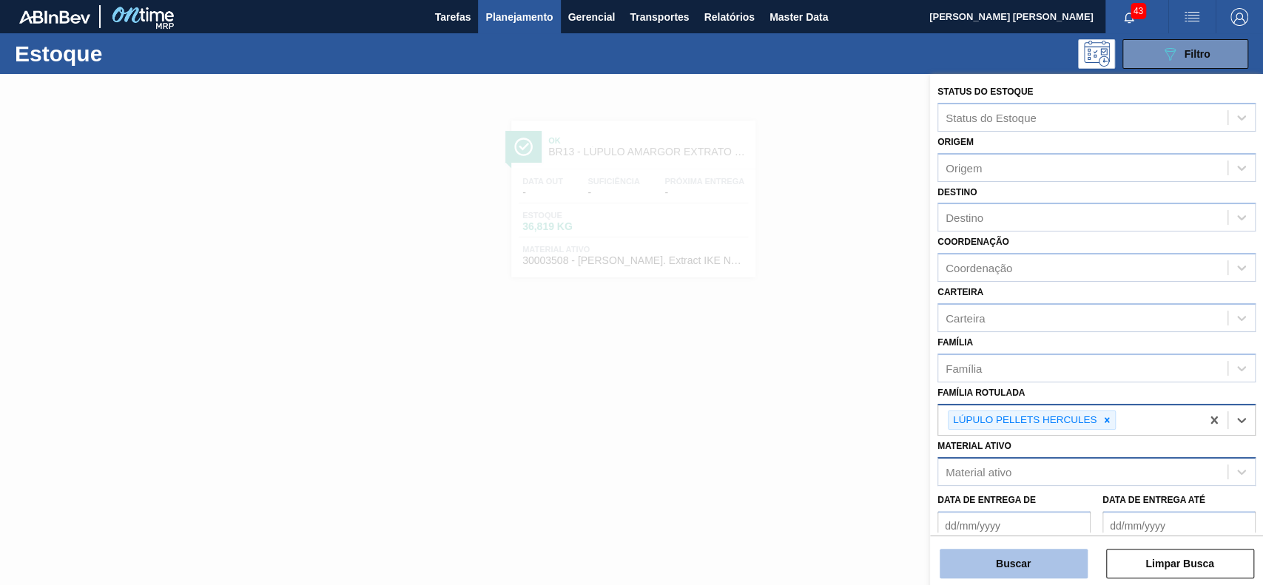
click at [999, 570] on button "Buscar" at bounding box center [1013, 564] width 148 height 30
